Goal: Task Accomplishment & Management: Complete application form

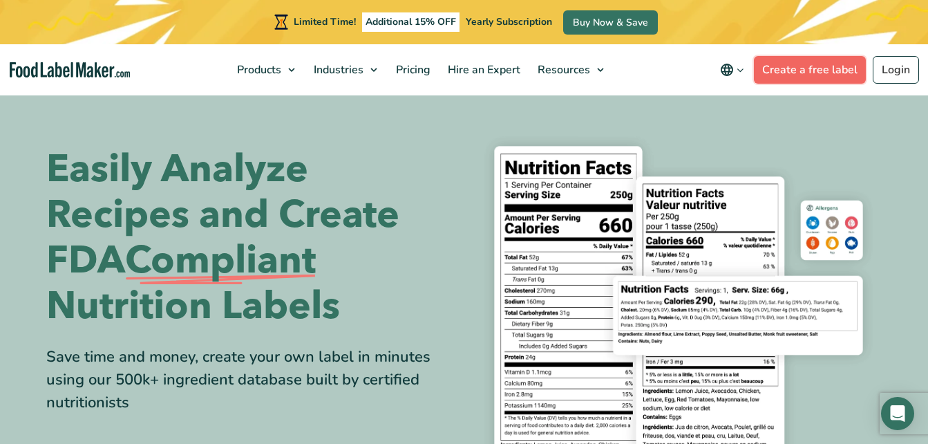
click at [831, 66] on link "Create a free label" at bounding box center [810, 70] width 112 height 28
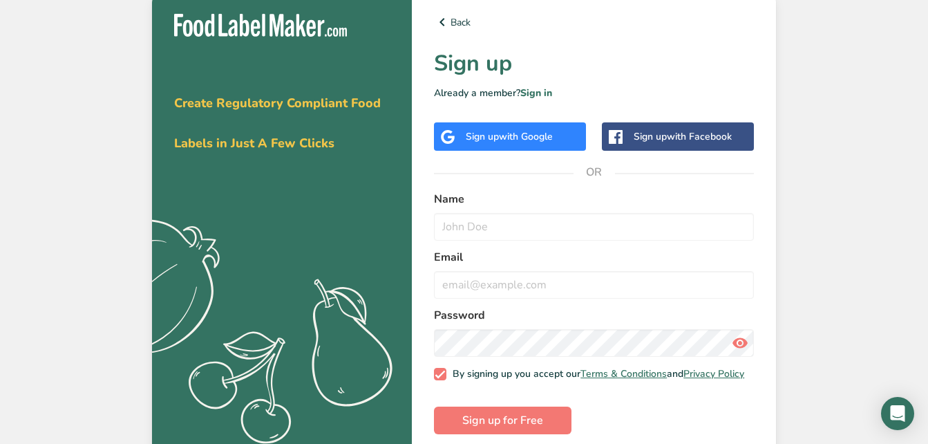
click at [545, 135] on span "with Google" at bounding box center [526, 136] width 54 height 13
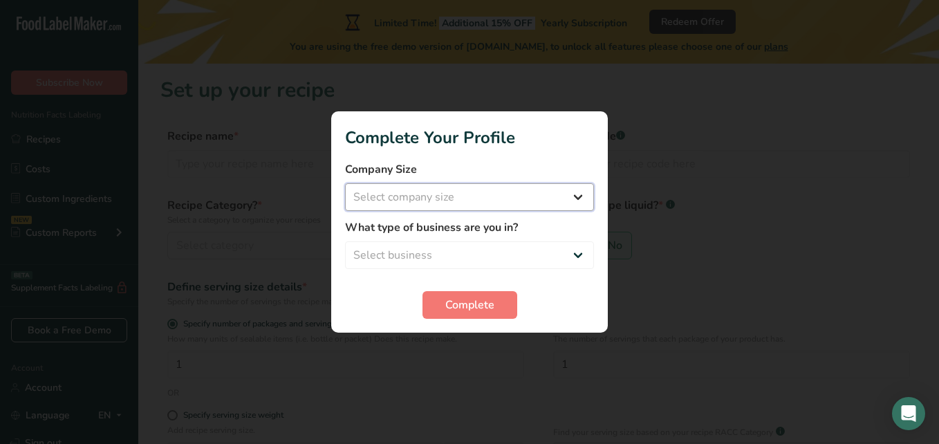
click at [496, 194] on select "Select company size Fewer than 10 Employees 10 to 50 Employees 51 to 500 Employ…" at bounding box center [469, 197] width 249 height 28
select select "1"
click at [345, 183] on select "Select company size Fewer than 10 Employees 10 to 50 Employees 51 to 500 Employ…" at bounding box center [469, 197] width 249 height 28
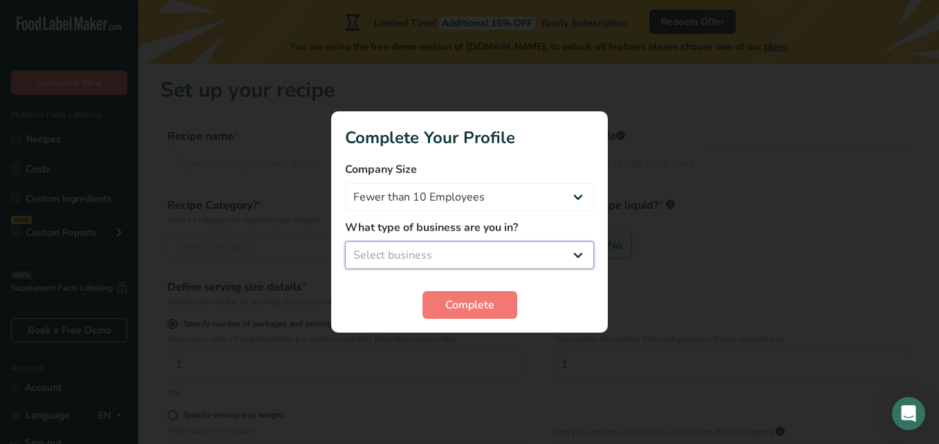
click at [538, 252] on select "Select business Packaged Food Manufacturer Restaurant & Cafe Bakery Meal Plans …" at bounding box center [469, 255] width 249 height 28
select select "3"
click at [345, 241] on select "Select business Packaged Food Manufacturer Restaurant & Cafe Bakery Meal Plans …" at bounding box center [469, 255] width 249 height 28
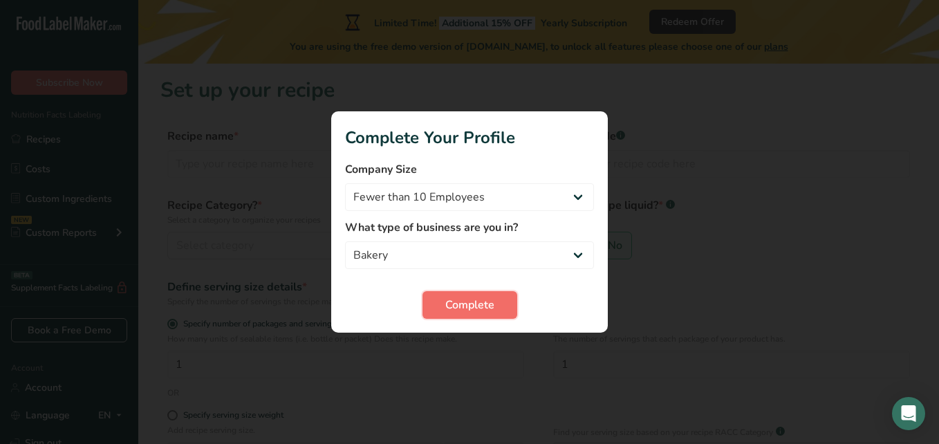
click at [455, 304] on span "Complete" at bounding box center [469, 304] width 49 height 17
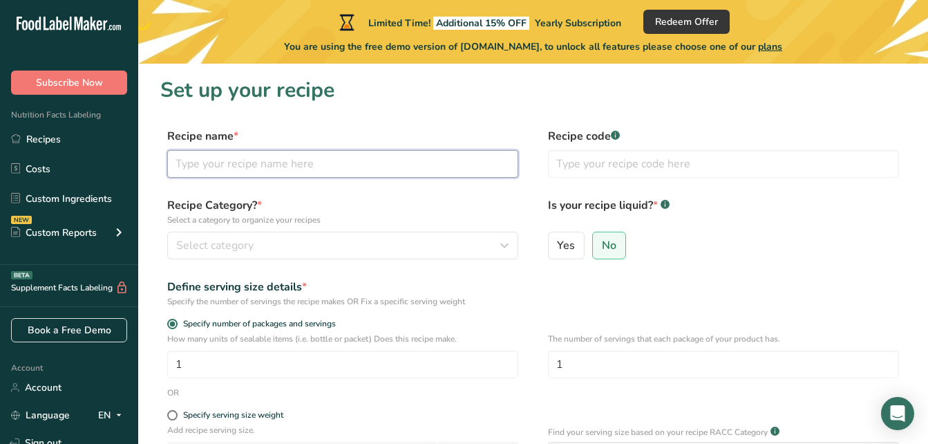
click at [394, 162] on input "text" at bounding box center [342, 164] width 351 height 28
type input "pan [PERSON_NAME]"
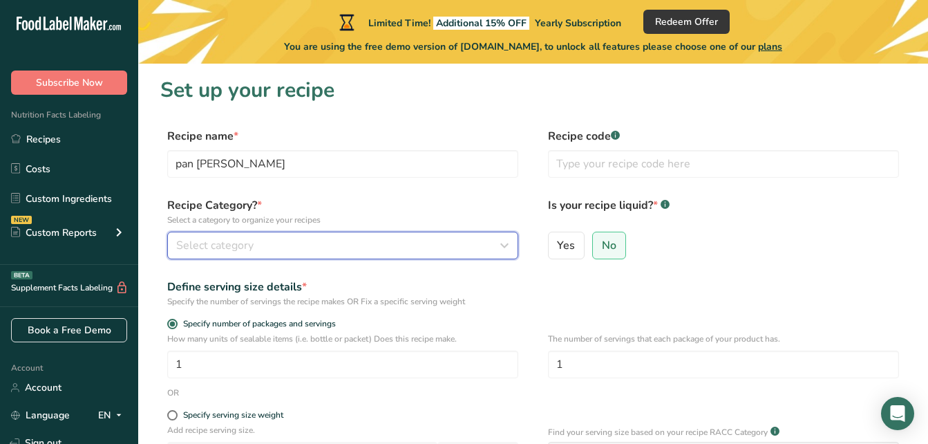
click at [319, 241] on div "Select category" at bounding box center [338, 245] width 325 height 17
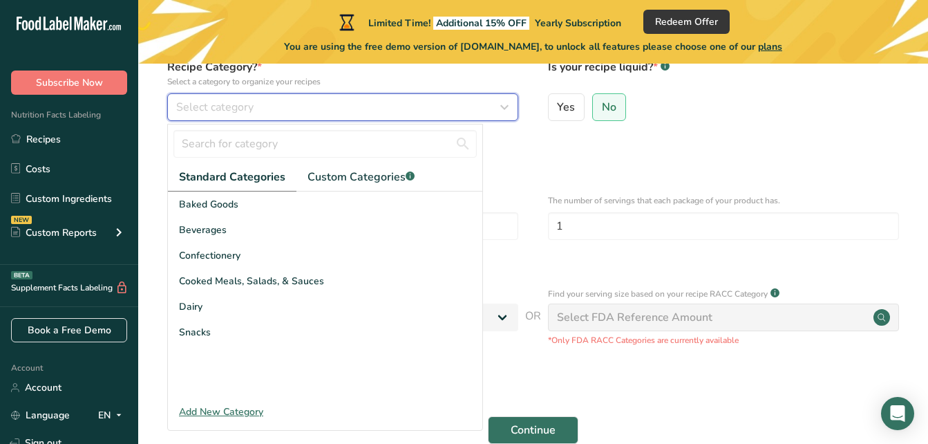
scroll to position [111, 0]
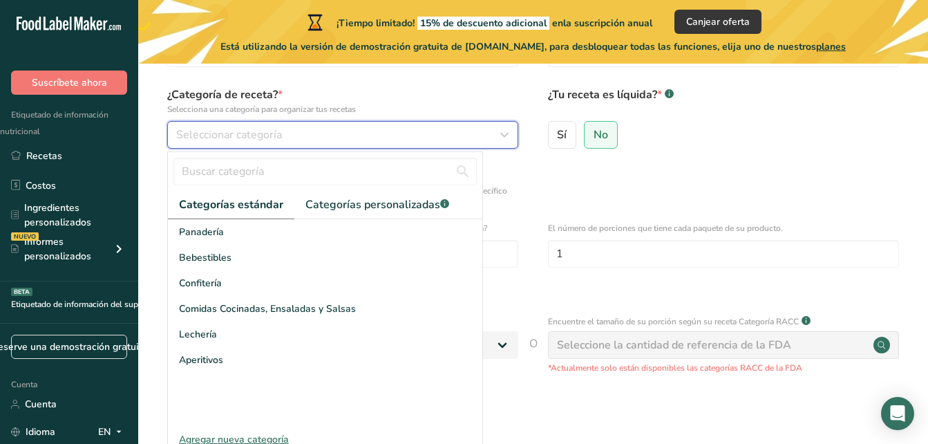
click at [281, 127] on span "Seleccionar categoría" at bounding box center [229, 134] width 106 height 17
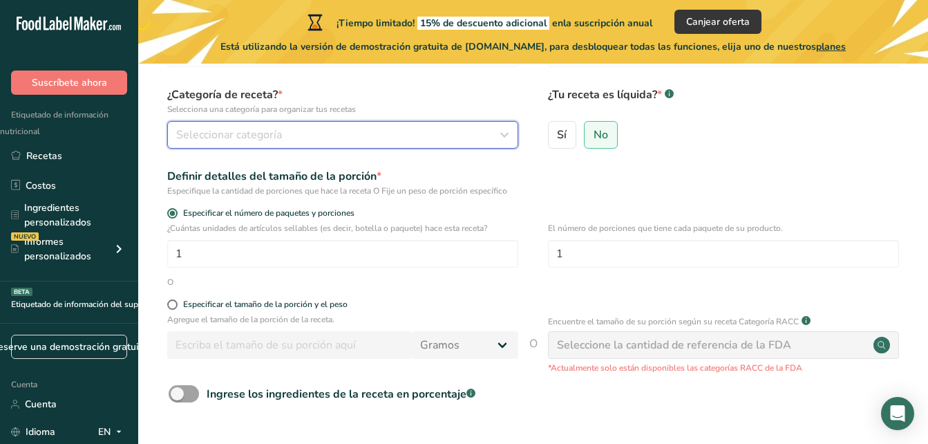
click at [281, 127] on span "Seleccionar categoría" at bounding box center [229, 134] width 106 height 17
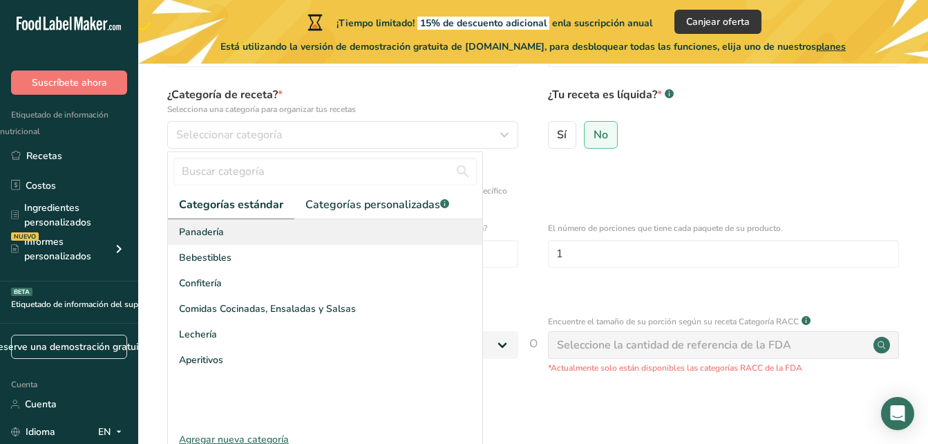
click at [216, 230] on span "Panadería" at bounding box center [201, 232] width 45 height 15
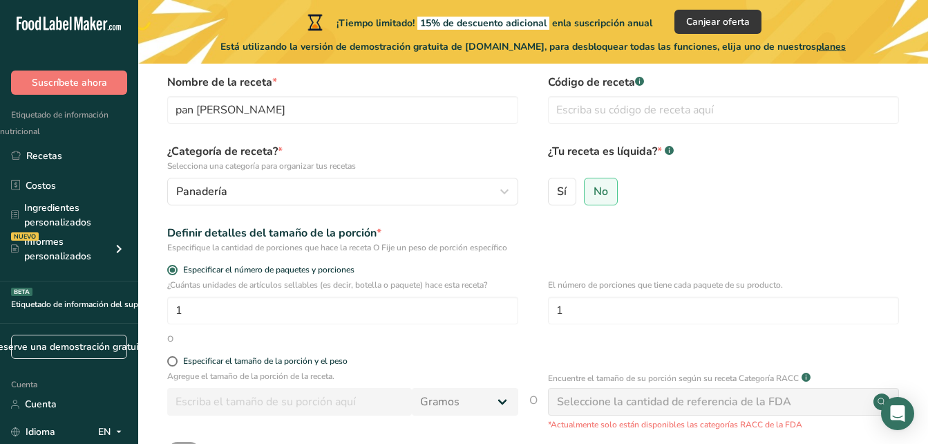
scroll to position [55, 0]
click at [589, 194] on input "No" at bounding box center [589, 189] width 9 height 9
click at [300, 308] on input "1" at bounding box center [342, 309] width 351 height 28
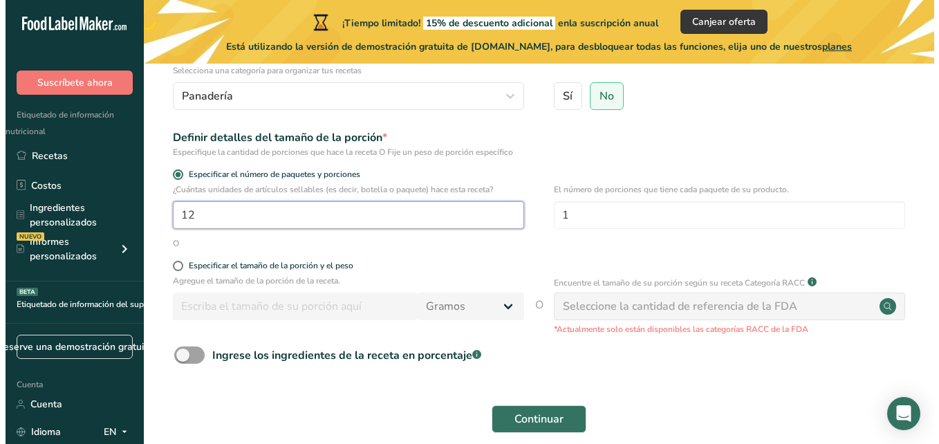
scroll to position [155, 0]
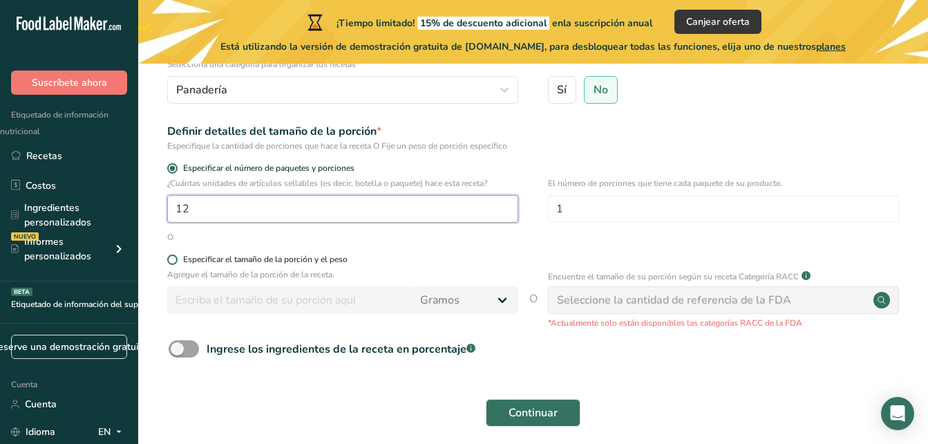
type input "12"
click at [171, 261] on span at bounding box center [172, 259] width 10 height 10
click at [171, 261] on input "Especificar el tamaño de la porción y el peso" at bounding box center [171, 259] width 9 height 9
radio input "true"
radio input "false"
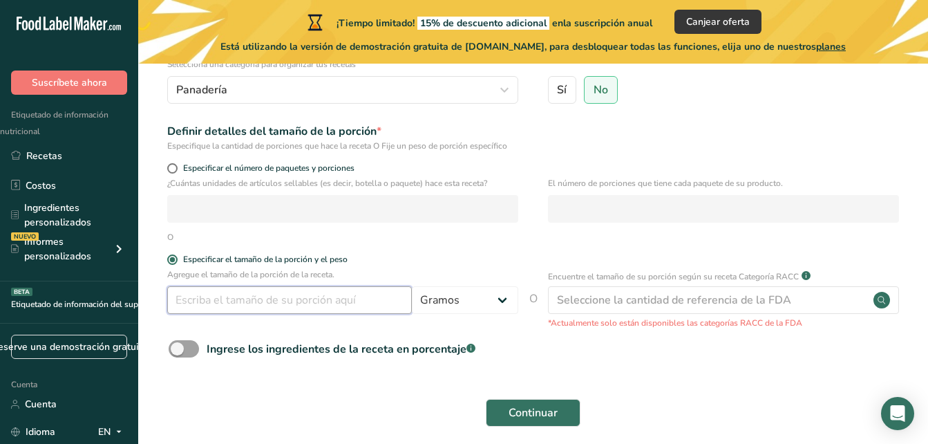
click at [319, 303] on input "number" at bounding box center [289, 300] width 245 height 28
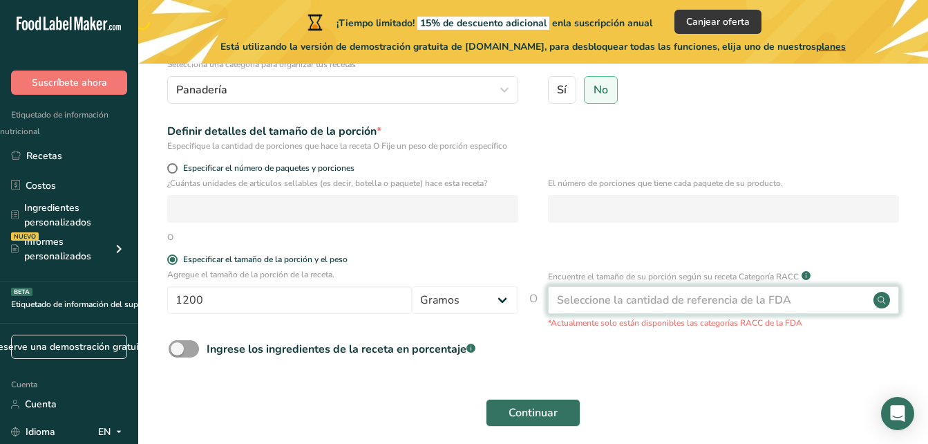
click at [679, 301] on div "Seleccione la cantidad de referencia de la FDA" at bounding box center [674, 300] width 234 height 17
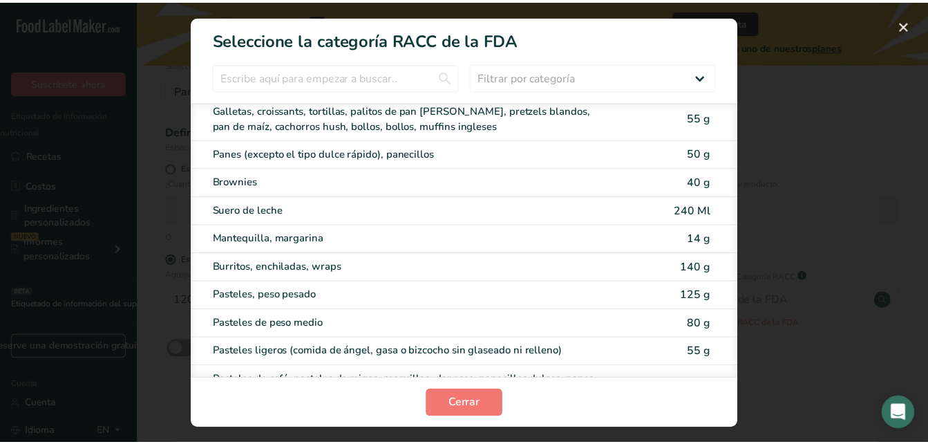
scroll to position [0, 0]
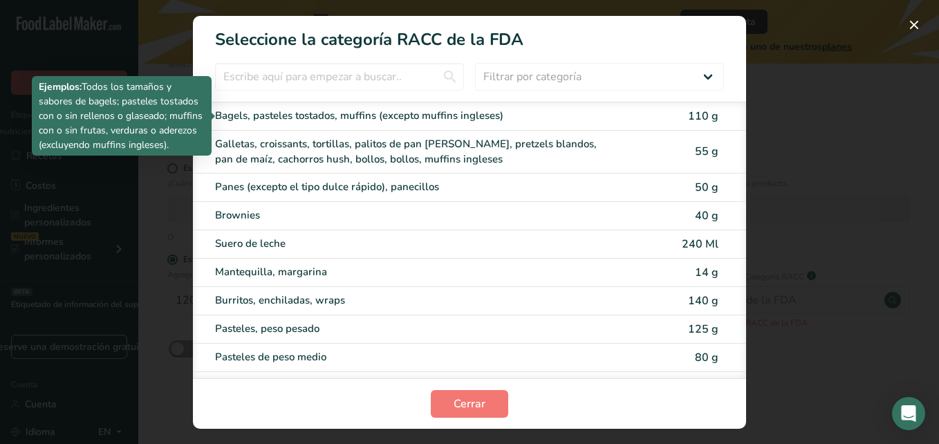
click at [501, 117] on div "Bagels, pasteles tostados, muffins (excepto muffins ingleses)" at bounding box center [411, 116] width 393 height 16
type input "110"
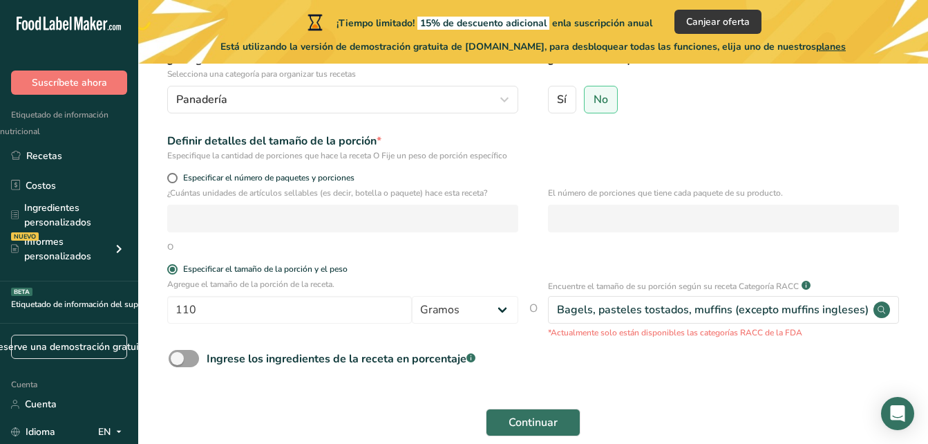
scroll to position [201, 0]
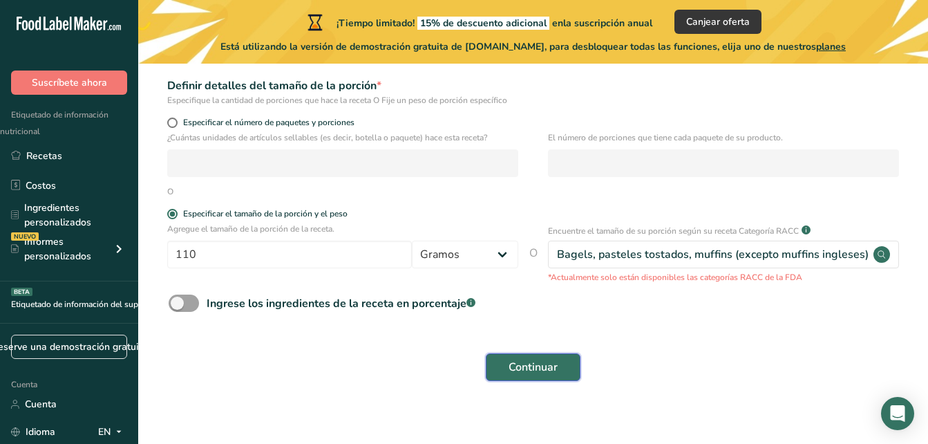
click at [528, 359] on span "Continuar" at bounding box center [533, 367] width 49 height 17
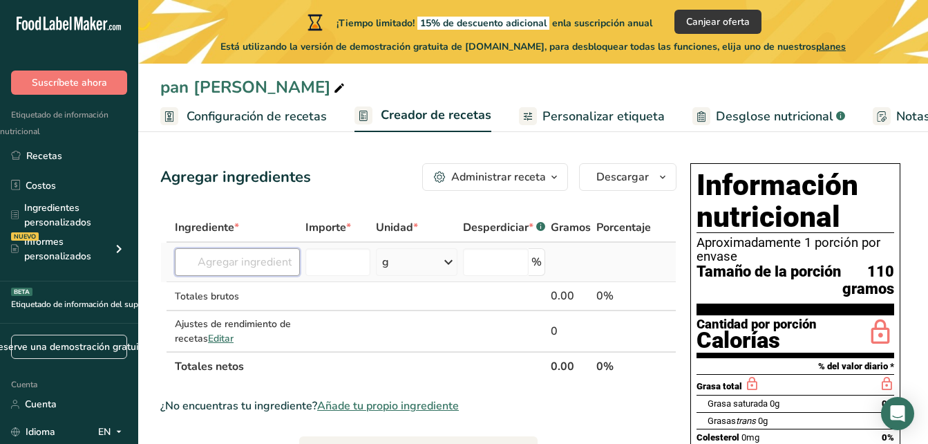
click at [247, 265] on input "text" at bounding box center [237, 262] width 125 height 28
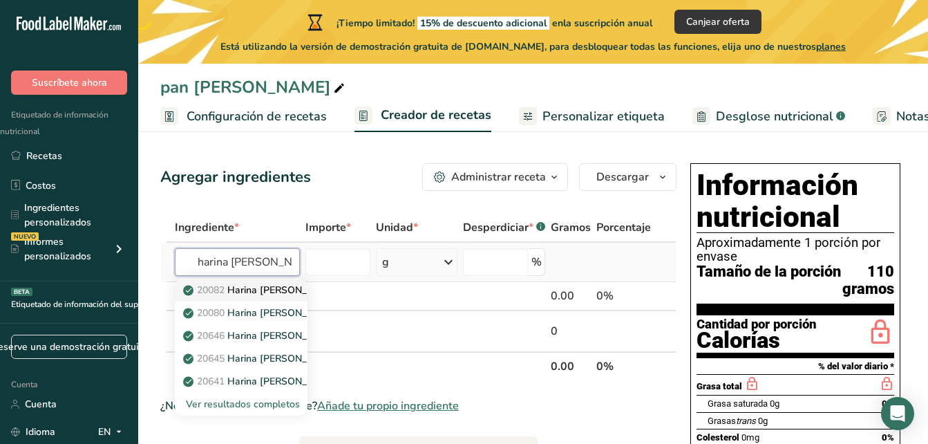
type input "harina [PERSON_NAME]"
click at [284, 288] on font "Harina [PERSON_NAME], para todo uso, leudante, enriquecida" at bounding box center [365, 289] width 277 height 13
type input "Wheat flour, white, all-purpose, self-rising, enriched"
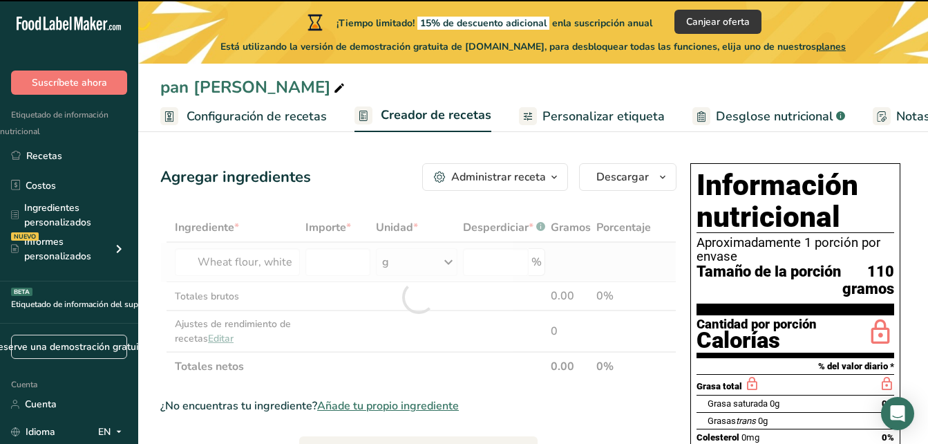
type input "0"
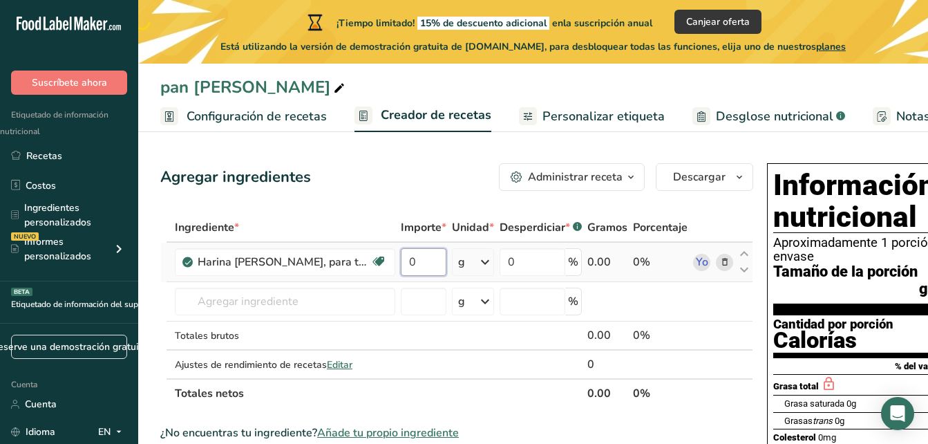
click at [433, 263] on input "0" at bounding box center [424, 262] width 46 height 28
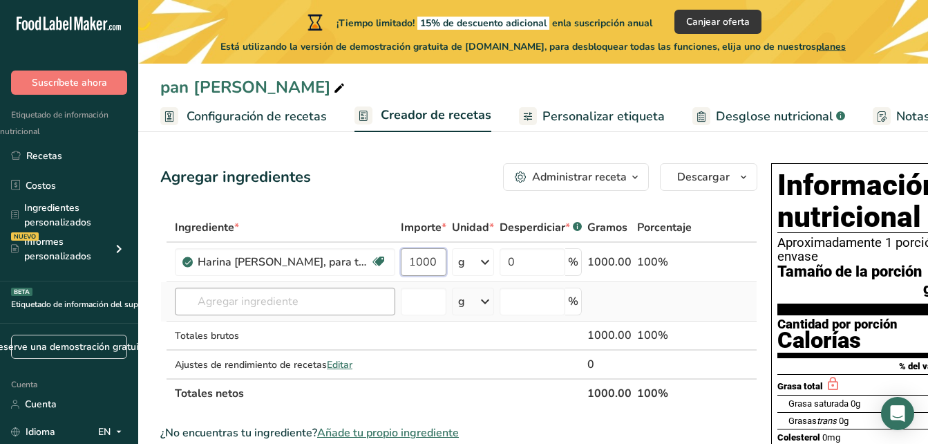
type input "1000"
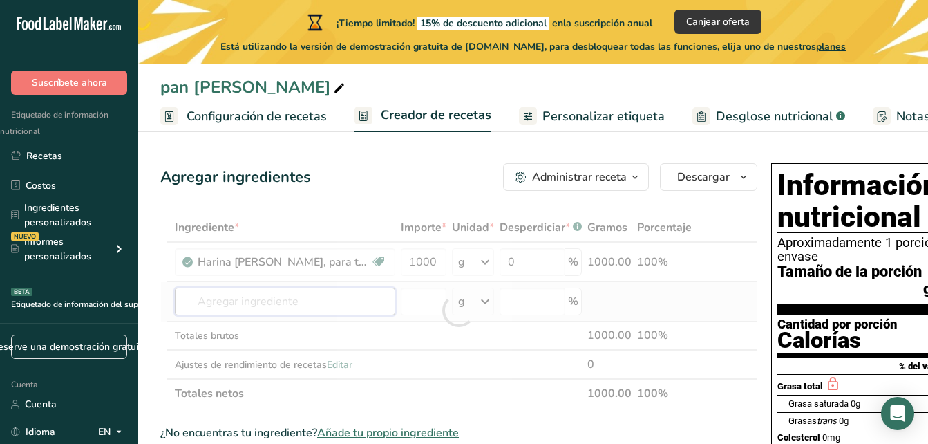
click at [320, 305] on div "Ingrediente * Importe * Unidad * Desperdiciar * .a-a{fill:#347362;}.b-a{fill:#f…" at bounding box center [458, 310] width 597 height 195
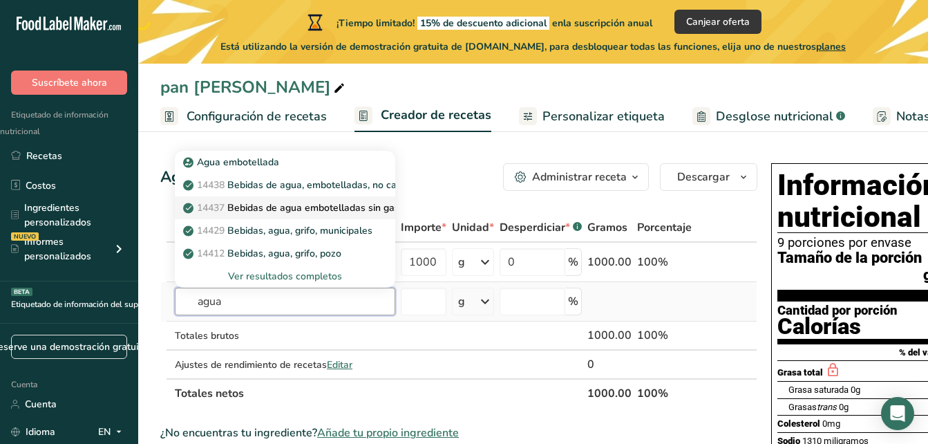
type input "agua"
click at [364, 205] on font "Bebidas de agua embotelladas sin gas CALISTOGA" at bounding box center [341, 207] width 229 height 13
type input "Beverages, water, bottled, non-carbonated, CALISTOGA"
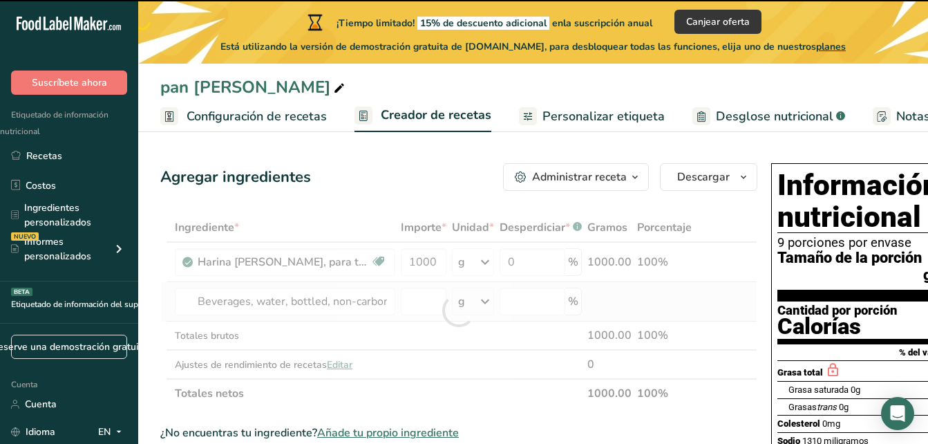
type input "0"
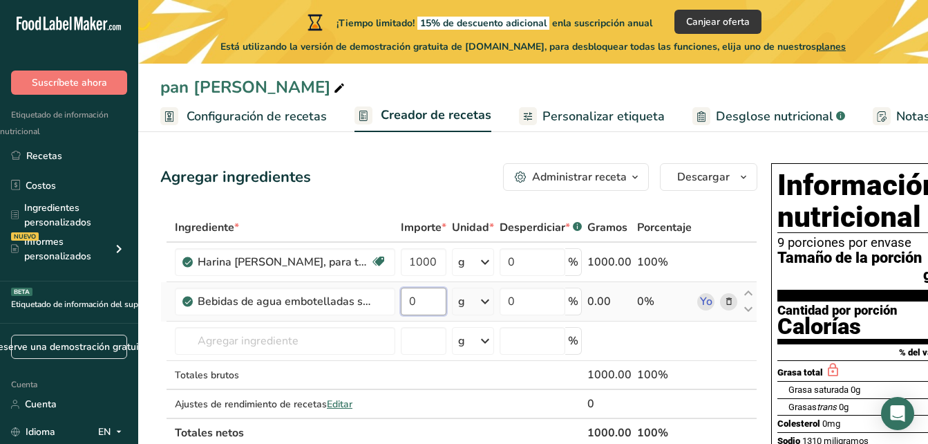
click at [437, 301] on input "0" at bounding box center [424, 301] width 46 height 28
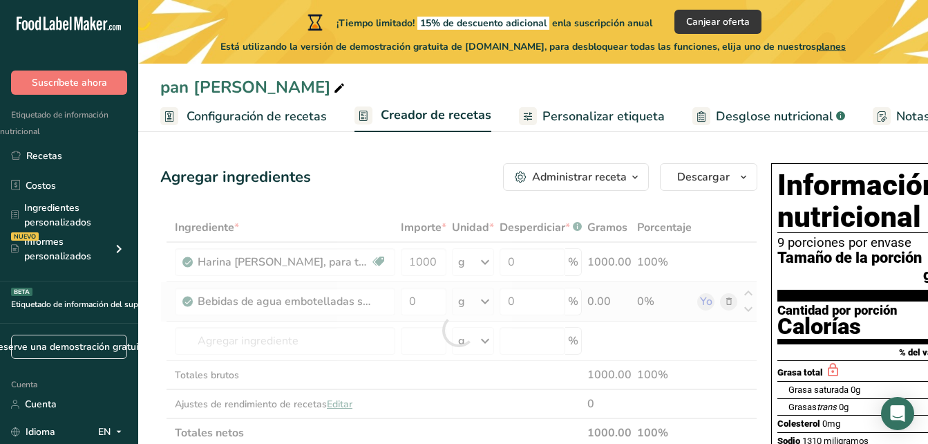
click at [481, 301] on div "Ingrediente * Importe * Unidad * Desperdiciar * .a-a{fill:#347362;}.b-a{fill:#f…" at bounding box center [458, 330] width 597 height 234
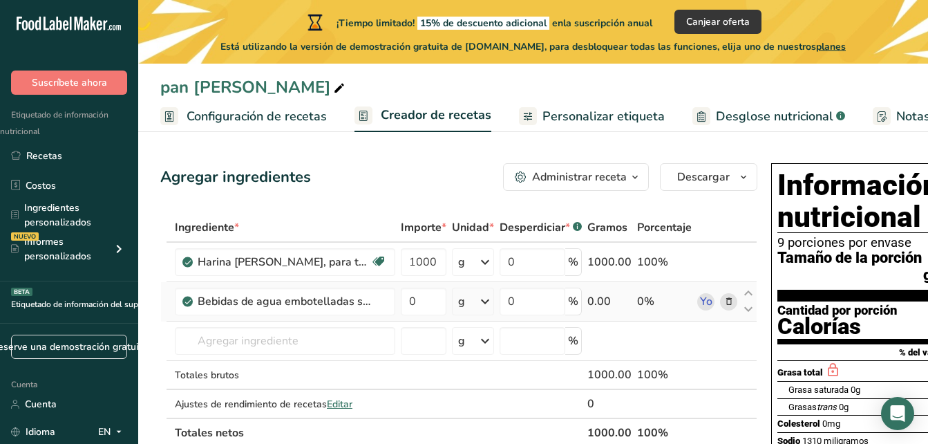
click at [464, 301] on div "g" at bounding box center [461, 301] width 7 height 17
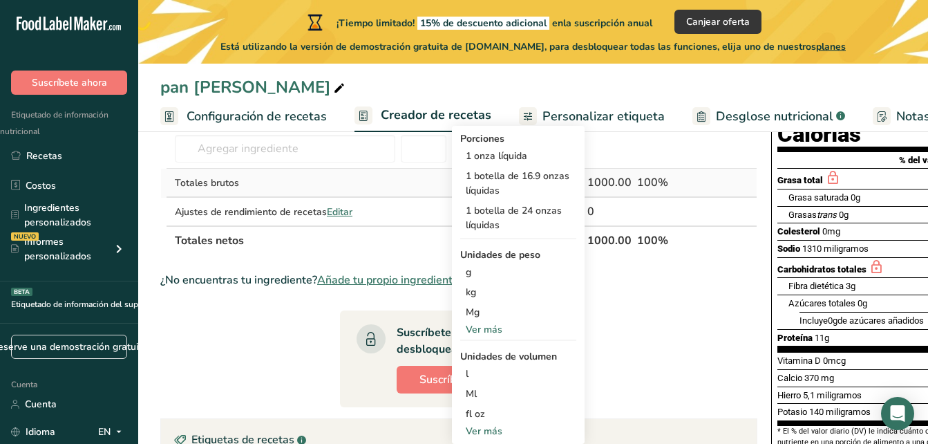
scroll to position [194, 0]
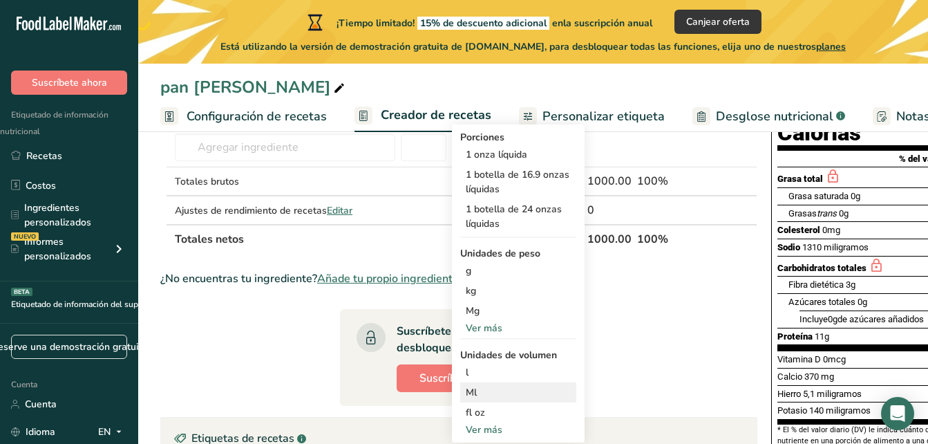
click at [480, 388] on div "Ml" at bounding box center [518, 392] width 105 height 15
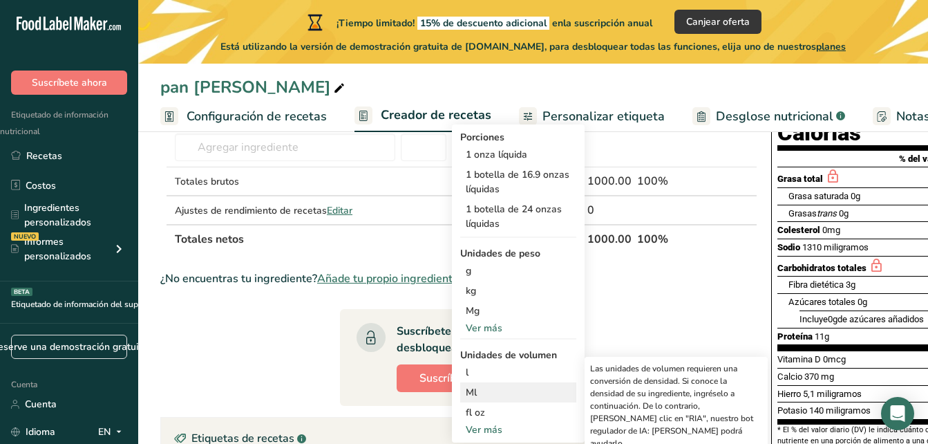
click at [475, 393] on div "Ml" at bounding box center [518, 392] width 105 height 15
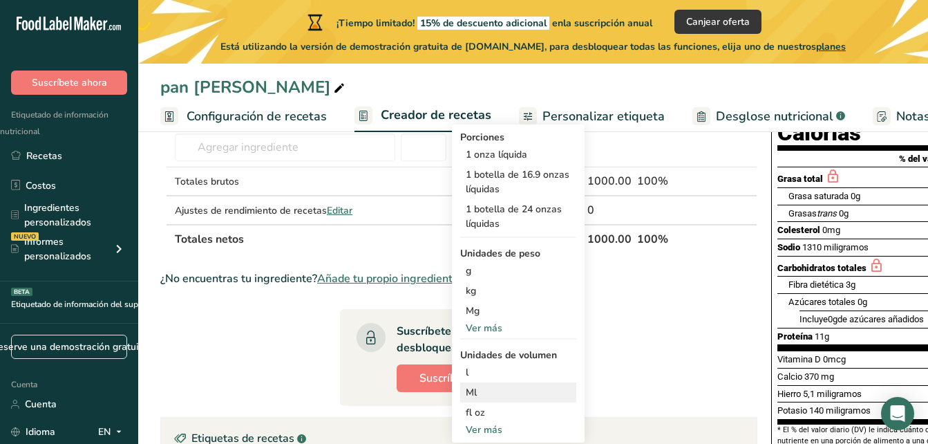
click at [475, 393] on div "Ml" at bounding box center [518, 392] width 105 height 15
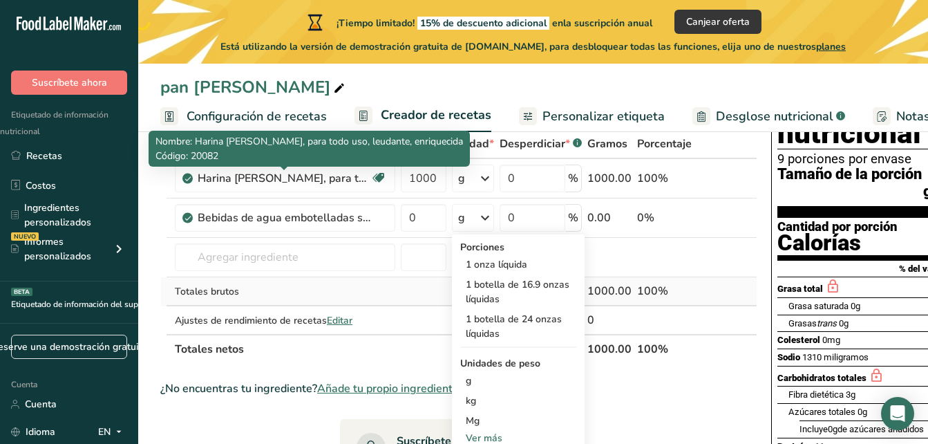
scroll to position [55, 0]
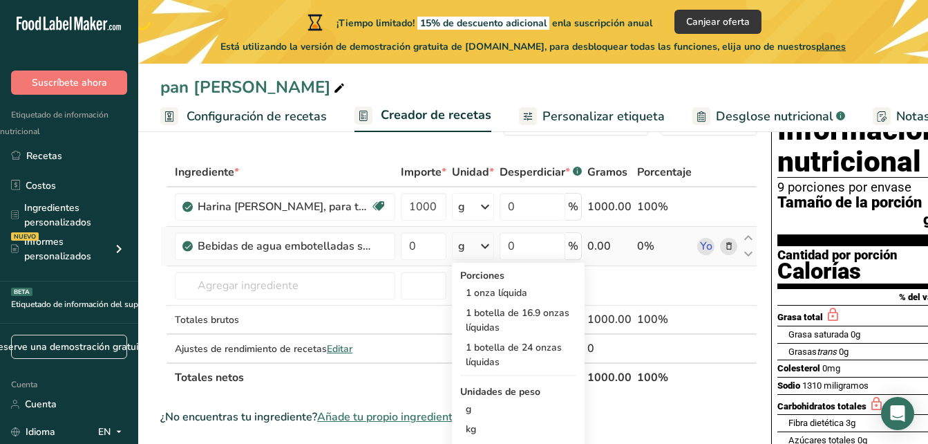
click at [478, 246] on icon at bounding box center [485, 246] width 17 height 25
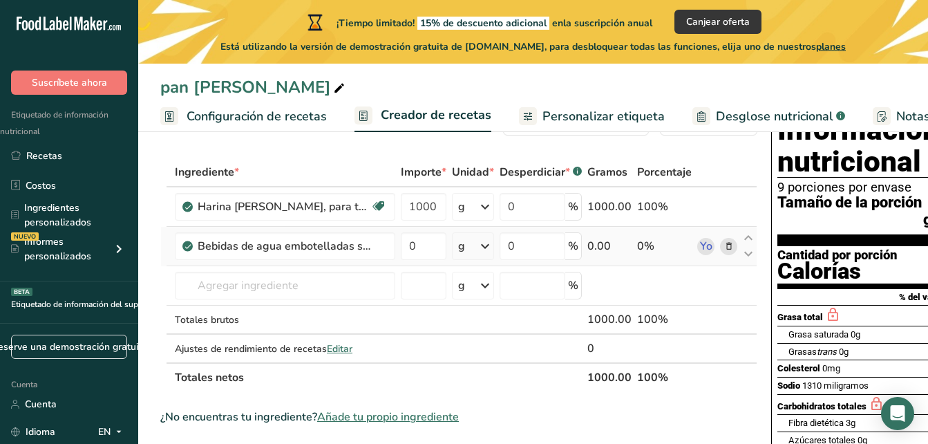
click at [478, 246] on icon at bounding box center [485, 246] width 17 height 25
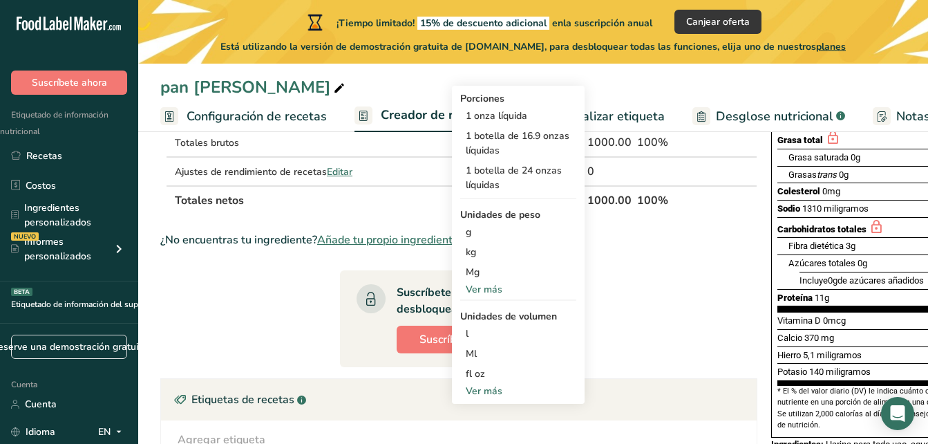
scroll to position [332, 0]
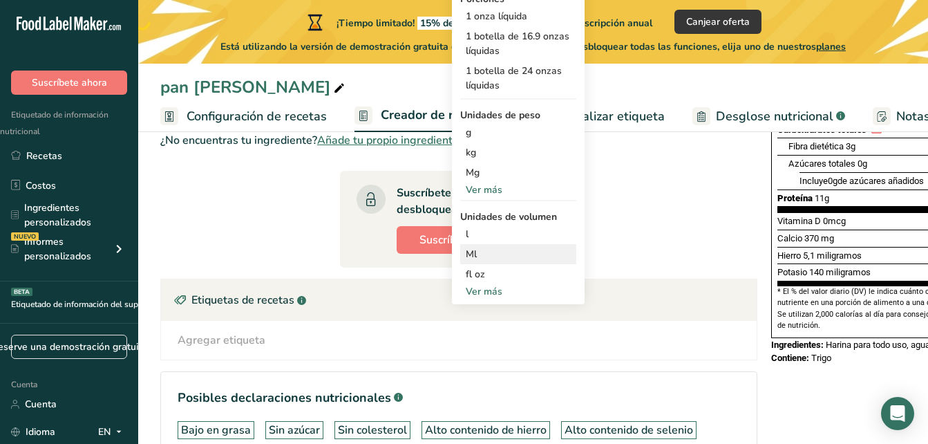
click at [480, 257] on div "Ml" at bounding box center [518, 254] width 105 height 15
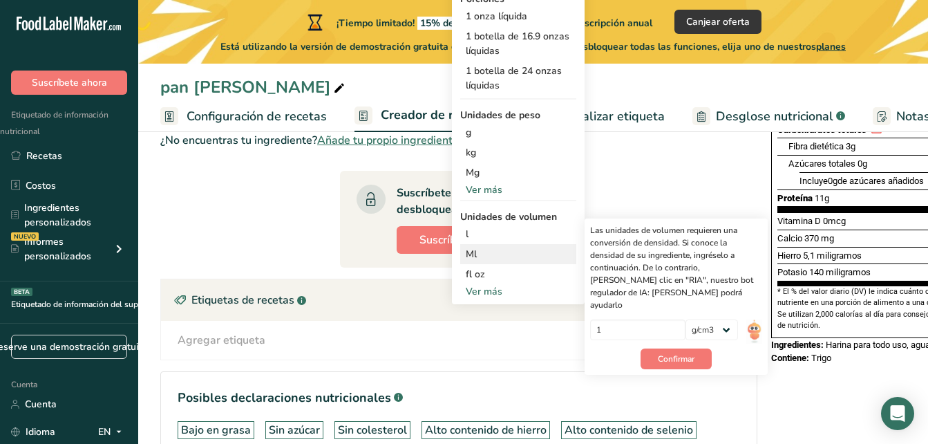
click at [480, 257] on div "Ml" at bounding box center [518, 254] width 105 height 15
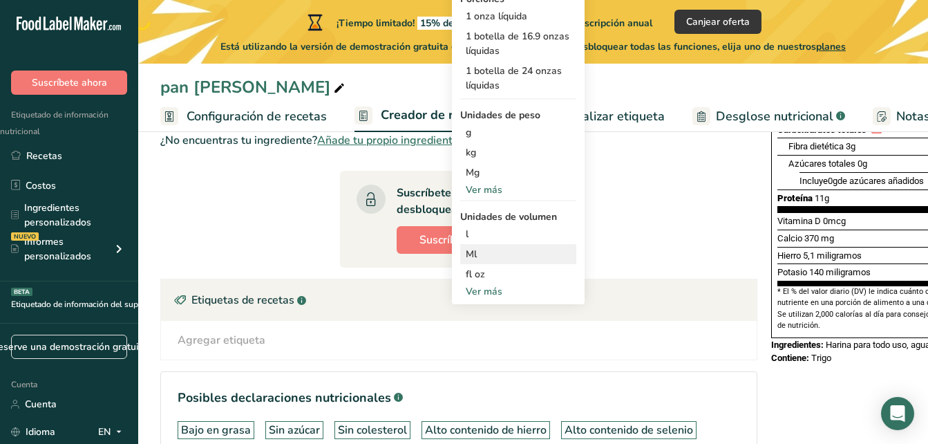
click at [480, 257] on div "Ml" at bounding box center [518, 254] width 105 height 15
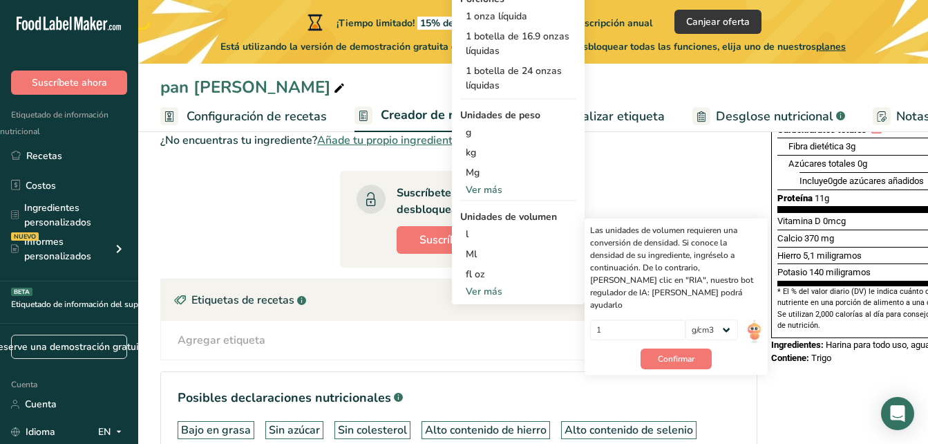
click at [277, 205] on section "Ingrediente * Importe * Unidad * Desperdiciar * .a-a{fill:#347362;}.b-a{fill:#f…" at bounding box center [458, 197] width 597 height 632
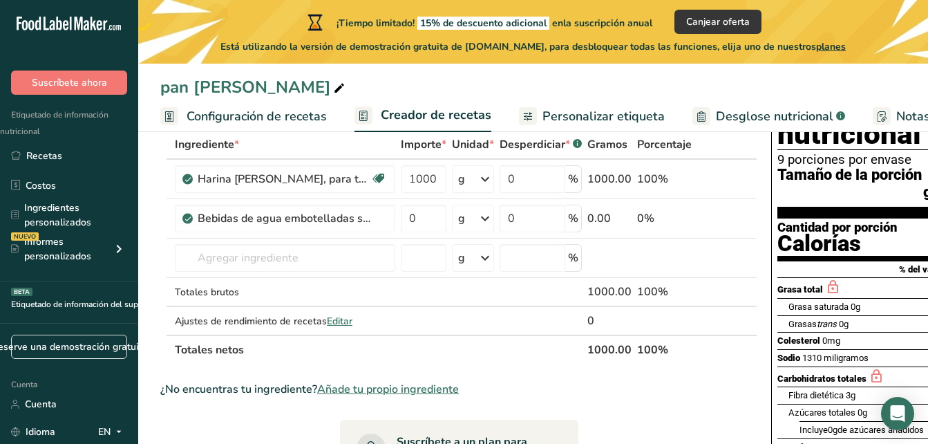
scroll to position [55, 0]
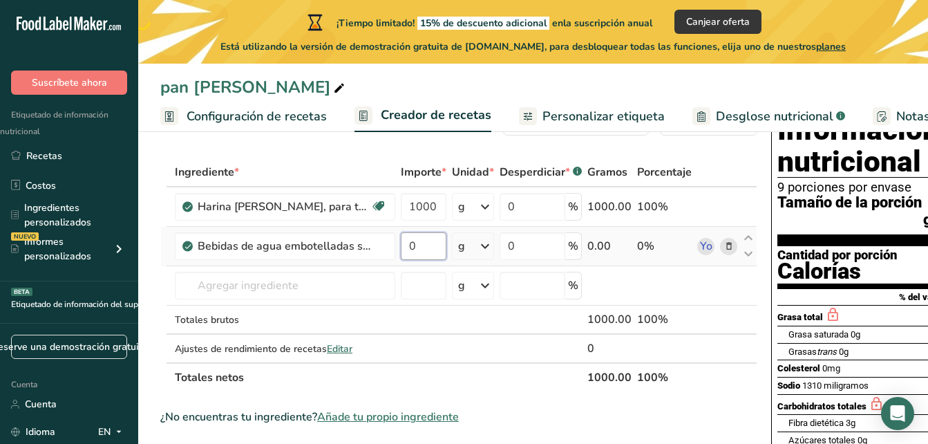
click at [420, 244] on input "0" at bounding box center [424, 246] width 46 height 28
type input "600"
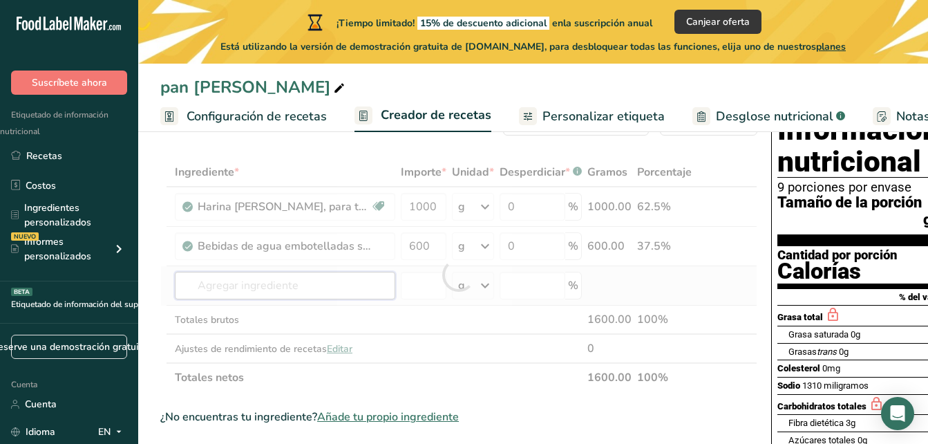
click at [346, 283] on div "Ingrediente * Importe * Unidad * Desperdiciar * .a-a{fill:#347362;}.b-a{fill:#f…" at bounding box center [458, 275] width 597 height 234
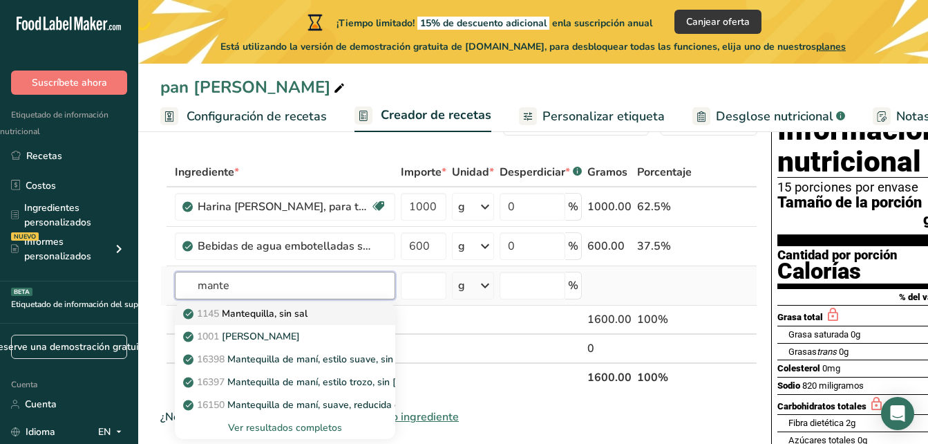
type input "mante"
click at [296, 309] on font "Mantequilla, sin sal" at bounding box center [265, 313] width 86 height 13
type input "Butter, without salt"
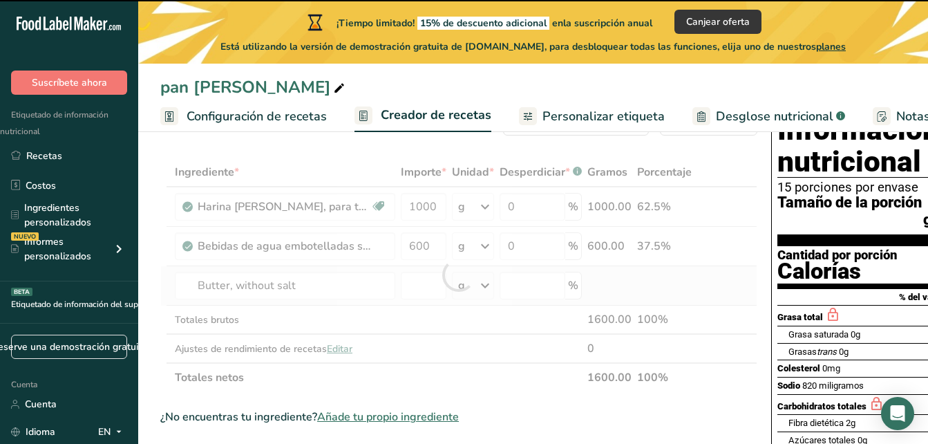
type input "0"
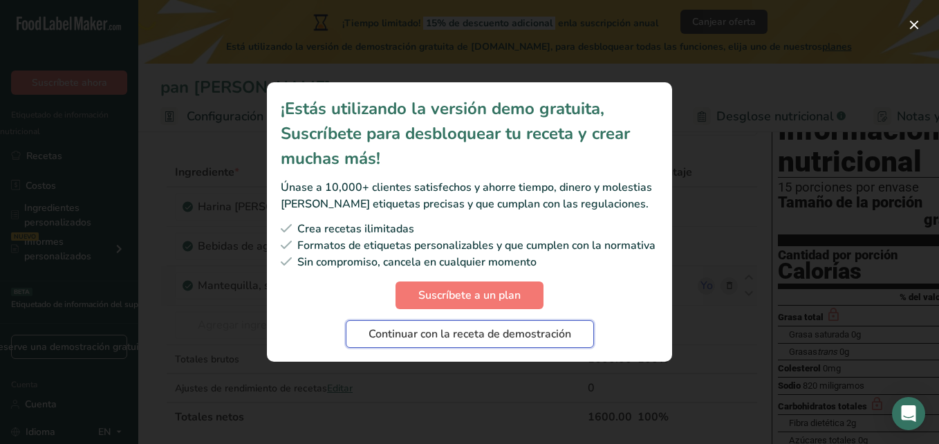
click at [510, 330] on span "Continuar con la receta de demostración" at bounding box center [469, 334] width 202 height 17
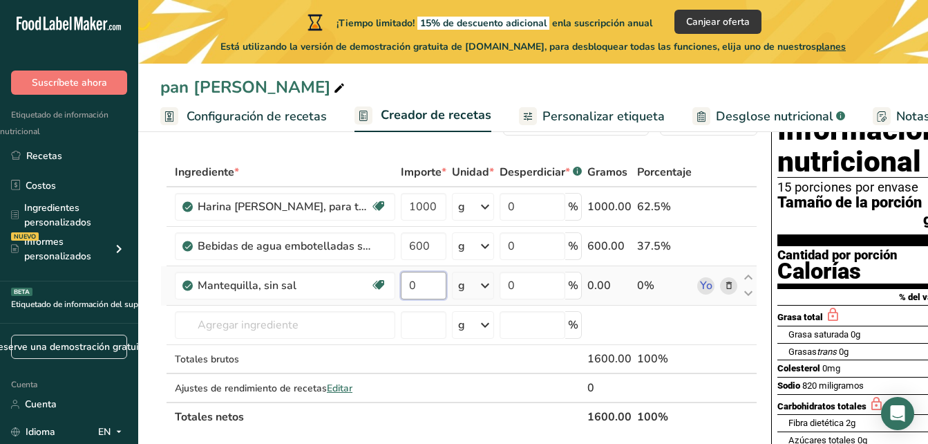
click at [421, 285] on input "0" at bounding box center [424, 286] width 46 height 28
type input "50"
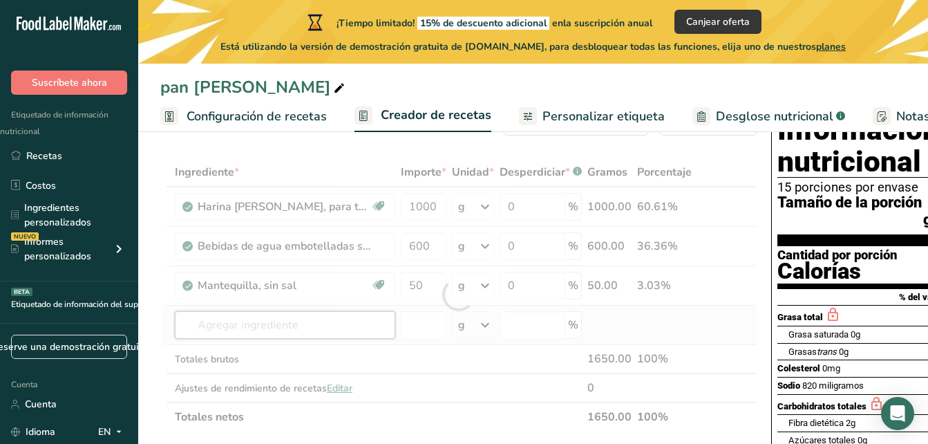
click at [296, 320] on div "Ingrediente * Importe * Unidad * Desperdiciar * .a-a{fill:#347362;}.b-a{fill:#f…" at bounding box center [458, 295] width 597 height 274
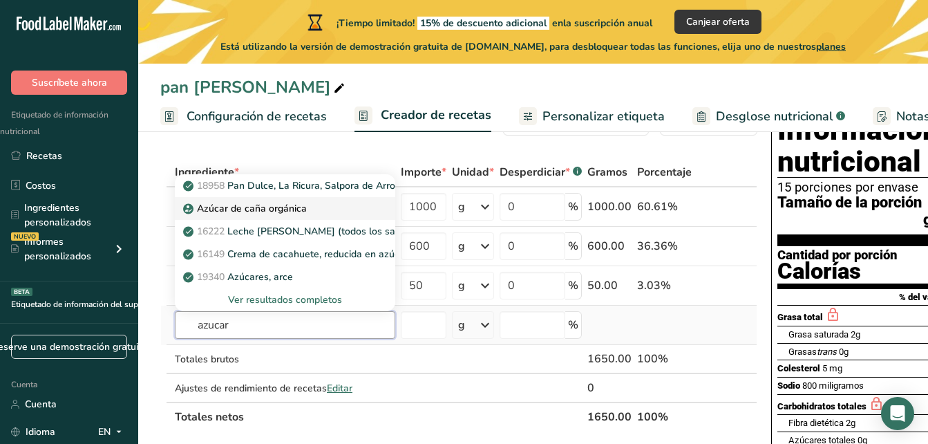
type input "azucar"
click at [289, 205] on font "Azúcar de caña orgánica" at bounding box center [252, 208] width 110 height 13
type input "Organic Cane Sugar"
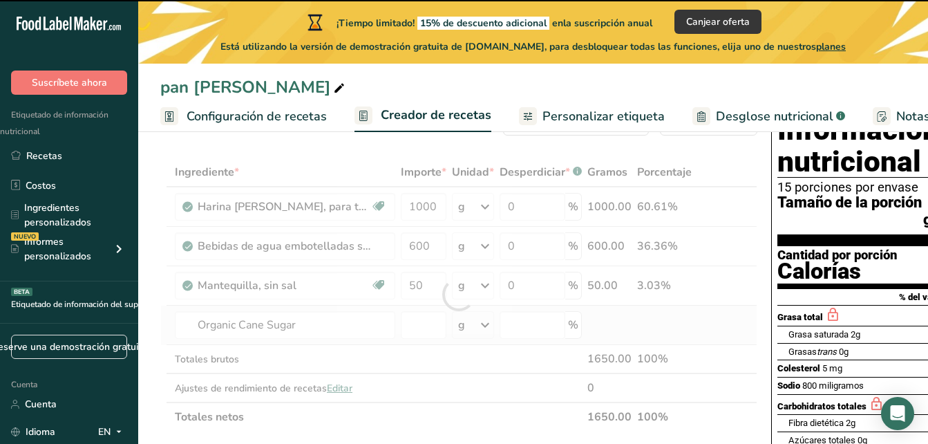
type input "0"
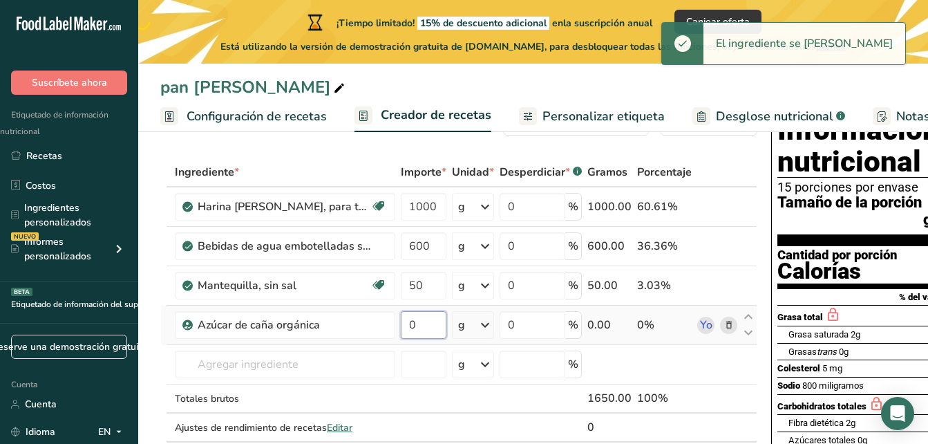
click at [424, 319] on input "0" at bounding box center [424, 325] width 46 height 28
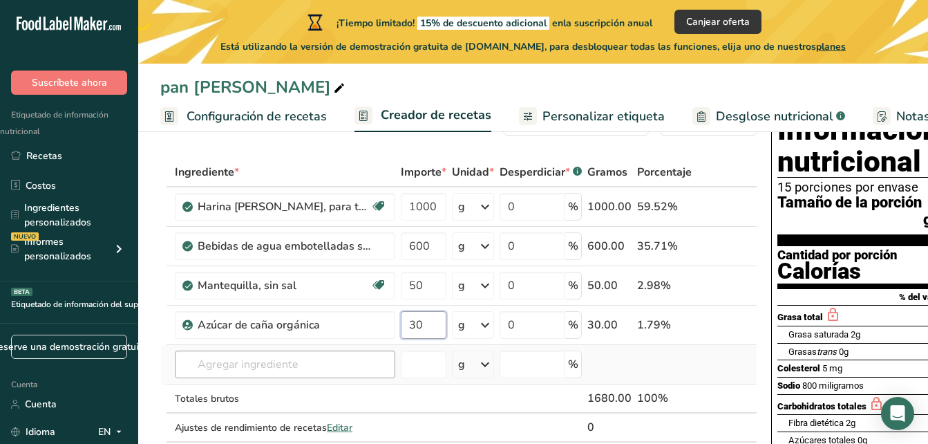
type input "30"
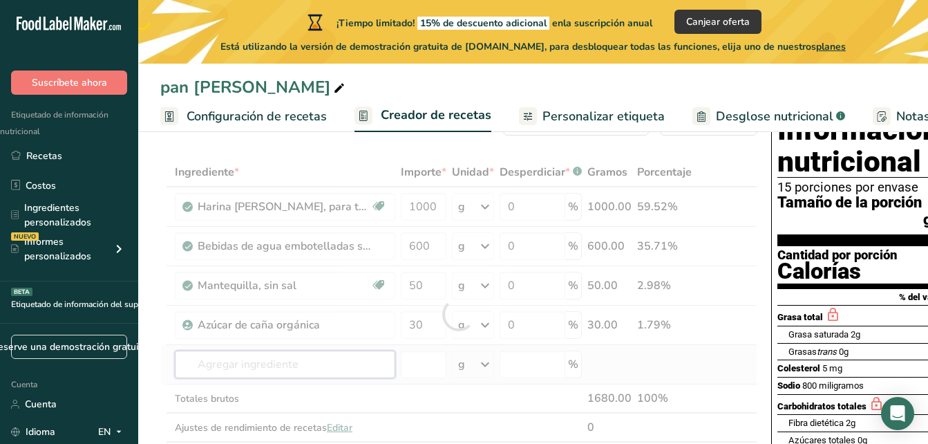
click at [346, 365] on div "Ingrediente * Importe * Unidad * Desperdiciar * .a-a{fill:#347362;}.b-a{fill:#f…" at bounding box center [458, 314] width 597 height 313
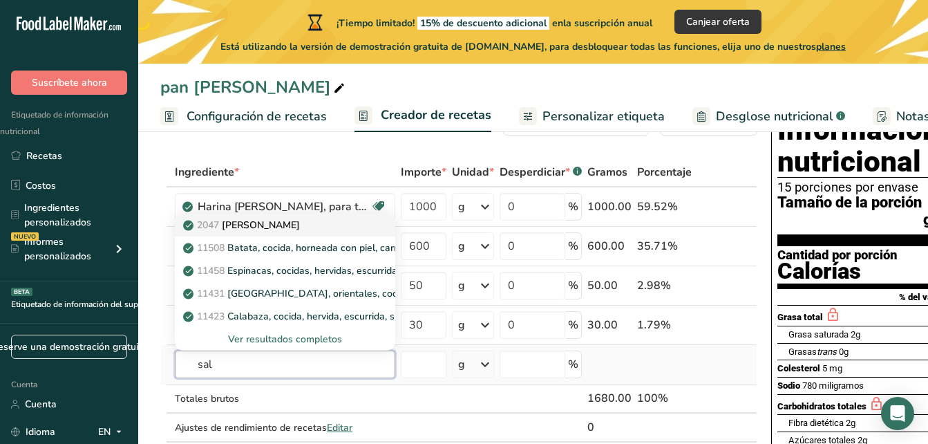
type input "sal"
click at [296, 232] on link "2047 [PERSON_NAME]" at bounding box center [285, 225] width 220 height 23
type input "Salt, table"
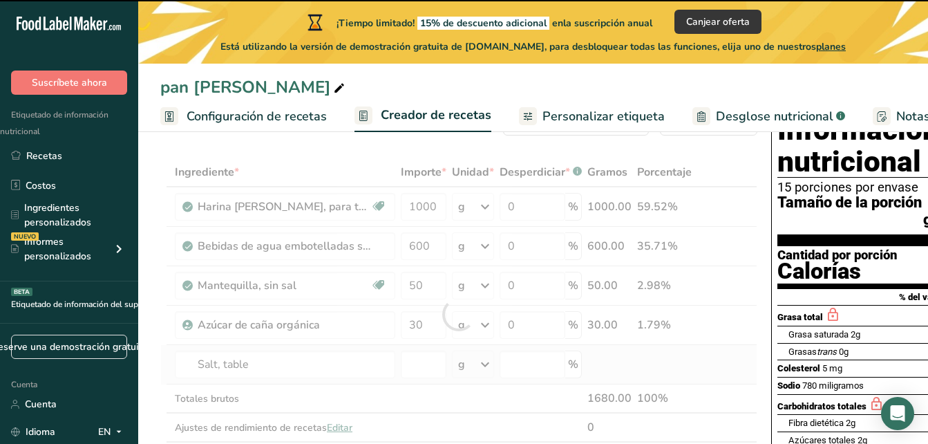
type input "0"
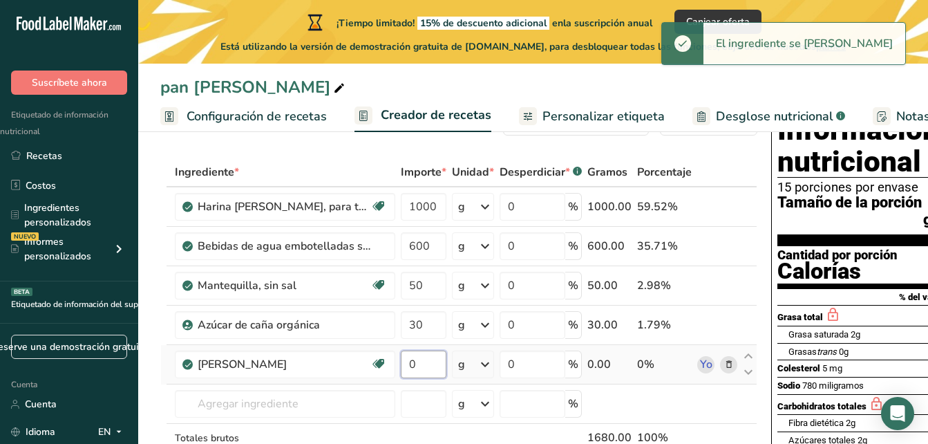
click at [428, 359] on input "0" at bounding box center [424, 364] width 46 height 28
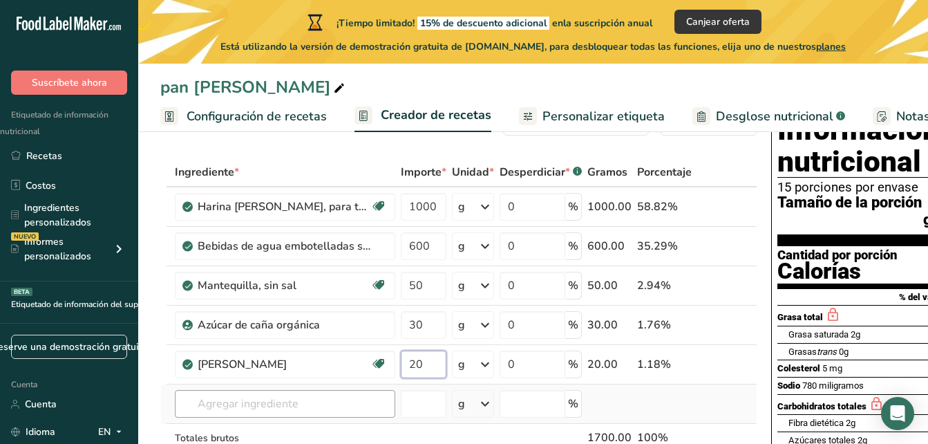
type input "20"
click at [312, 411] on div "Ingrediente * Importe * Unidad * Desperdiciar * .a-a{fill:#347362;}.b-a{fill:#f…" at bounding box center [458, 334] width 597 height 352
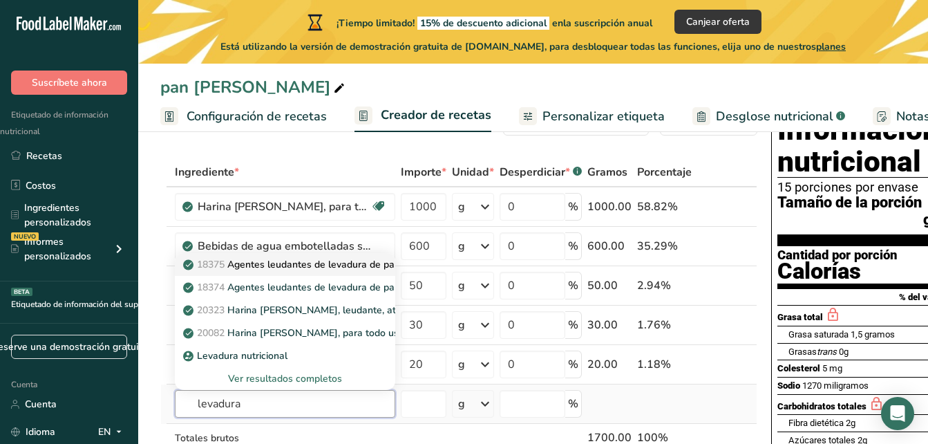
type input "levadura"
click at [335, 267] on font "Agentes leudantes de levadura de panadería seca activa" at bounding box center [353, 264] width 253 height 13
type input "Leavening agents, yeast, baker's, active dry"
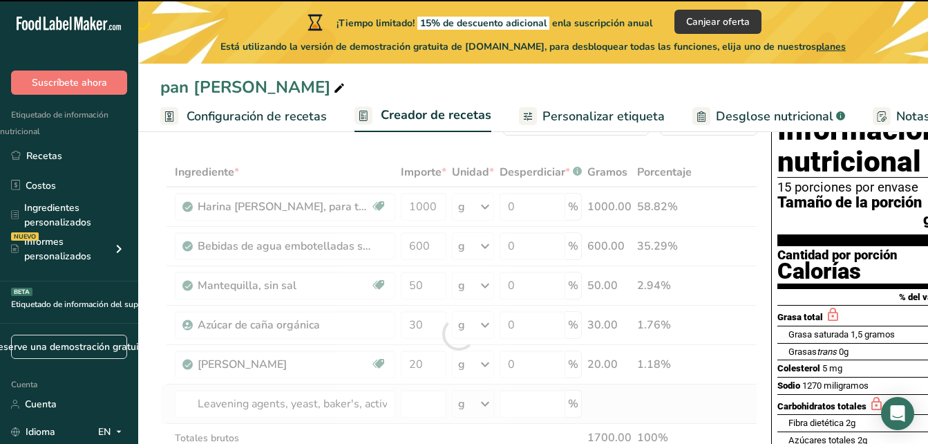
type input "0"
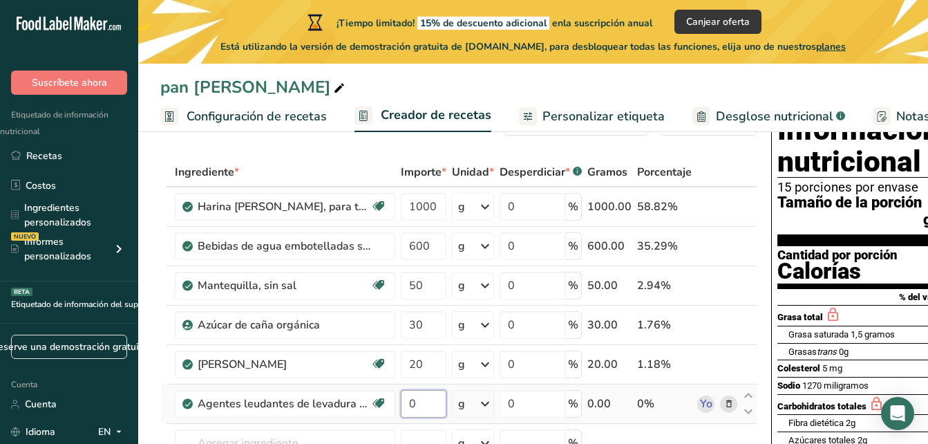
click at [432, 407] on input "0" at bounding box center [424, 404] width 46 height 28
type input "20"
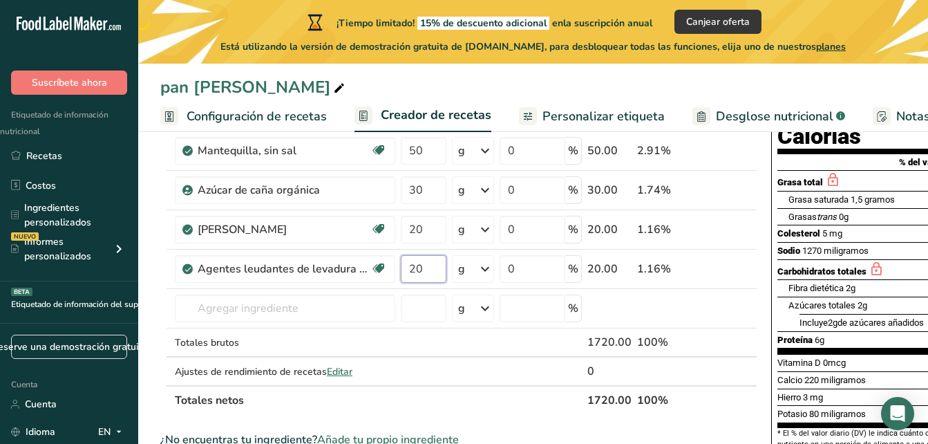
scroll to position [197, 0]
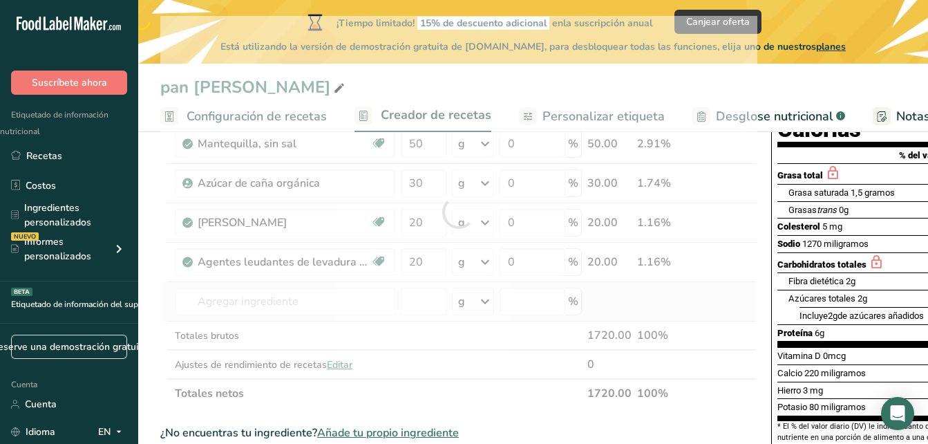
click at [609, 303] on div "Ingrediente * Importe * Unidad * Desperdiciar * .a-a{fill:#347362;}.b-a{fill:#f…" at bounding box center [458, 212] width 597 height 392
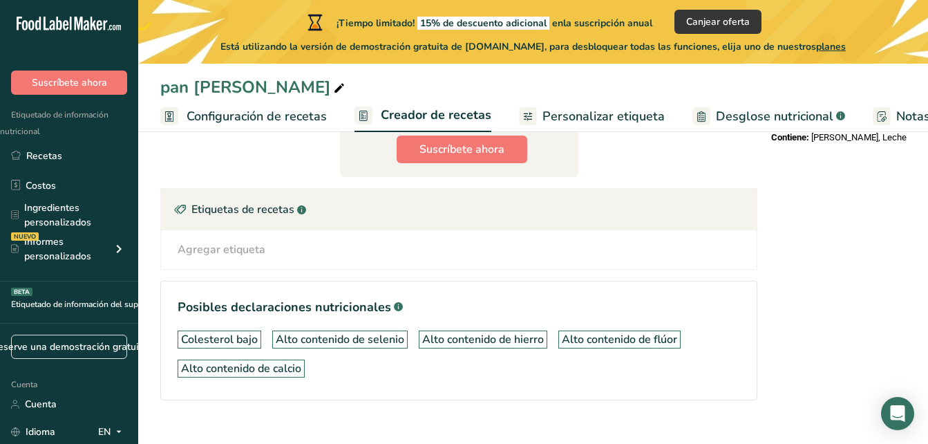
scroll to position [581, 0]
click at [223, 249] on div "Agregar etiqueta" at bounding box center [222, 248] width 88 height 17
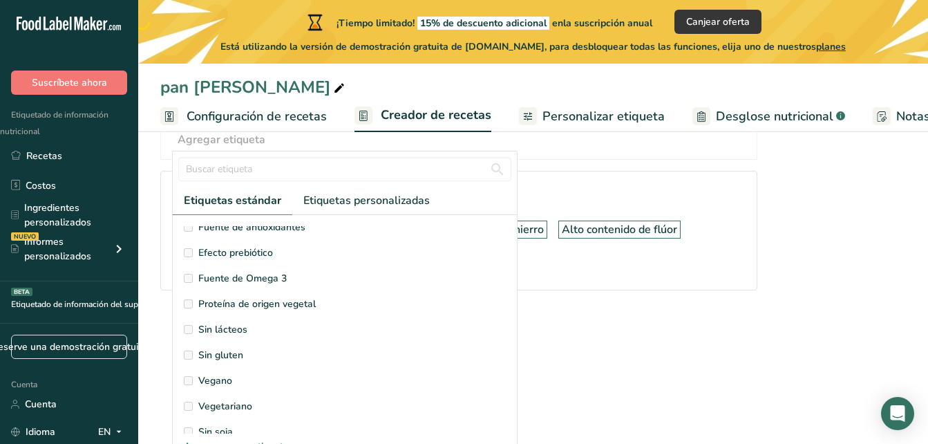
scroll to position [0, 0]
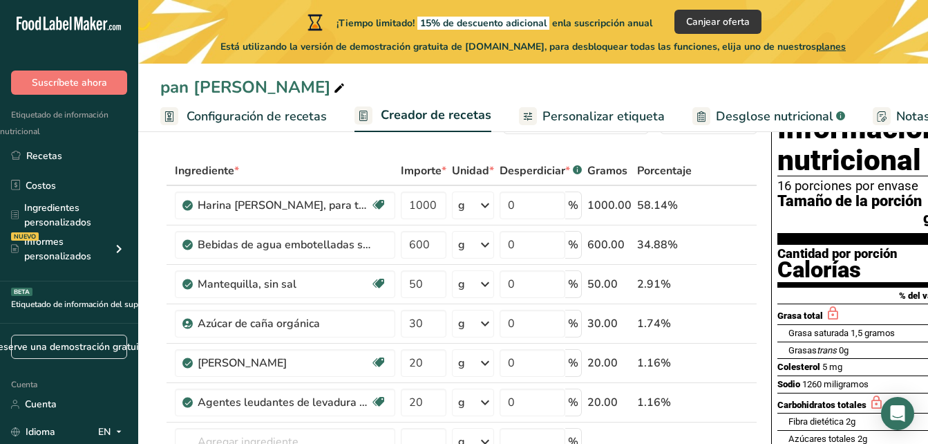
scroll to position [53, 0]
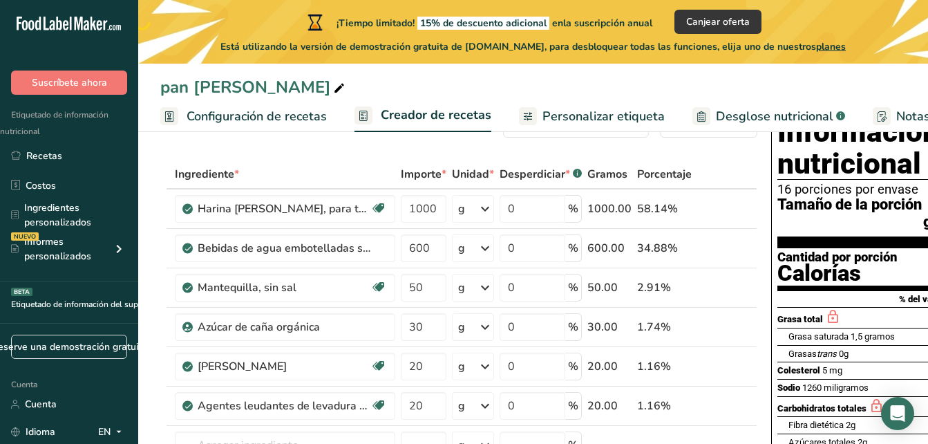
click at [612, 116] on span "Personalizar etiqueta" at bounding box center [604, 116] width 122 height 19
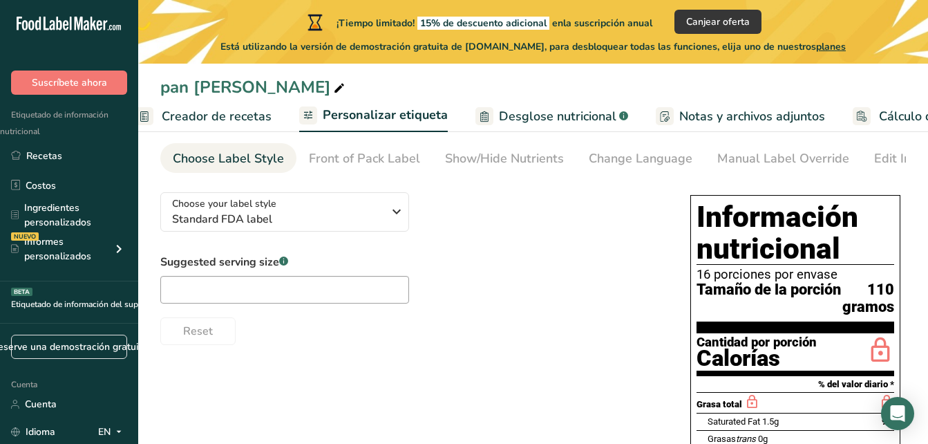
scroll to position [0, 348]
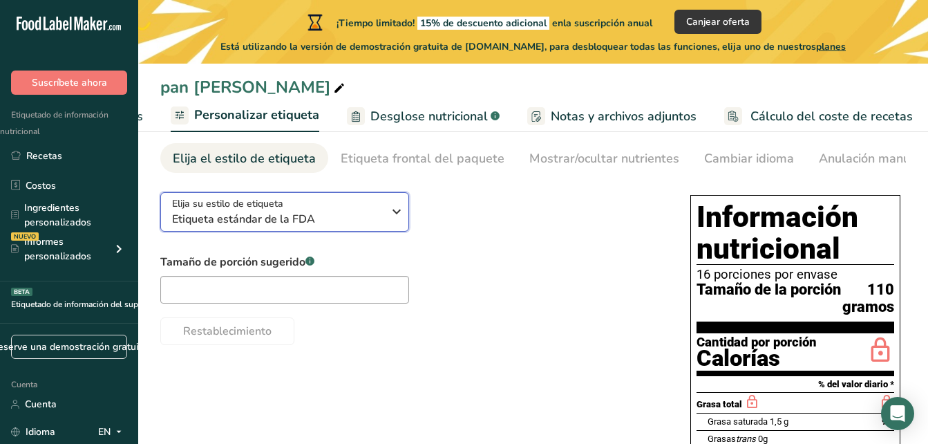
click at [395, 218] on icon "button" at bounding box center [396, 211] width 17 height 25
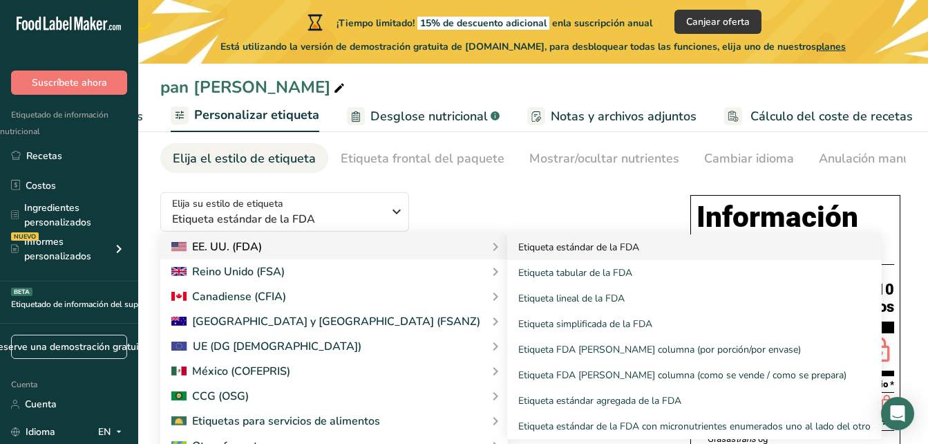
click at [507, 249] on link "Etiqueta estándar de la FDA" at bounding box center [694, 247] width 375 height 26
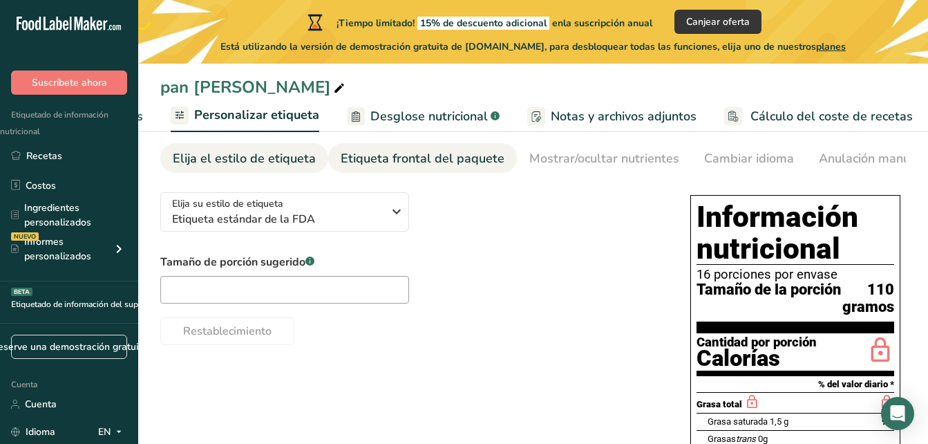
click at [414, 161] on div "Etiqueta frontal del paquete" at bounding box center [423, 158] width 164 height 19
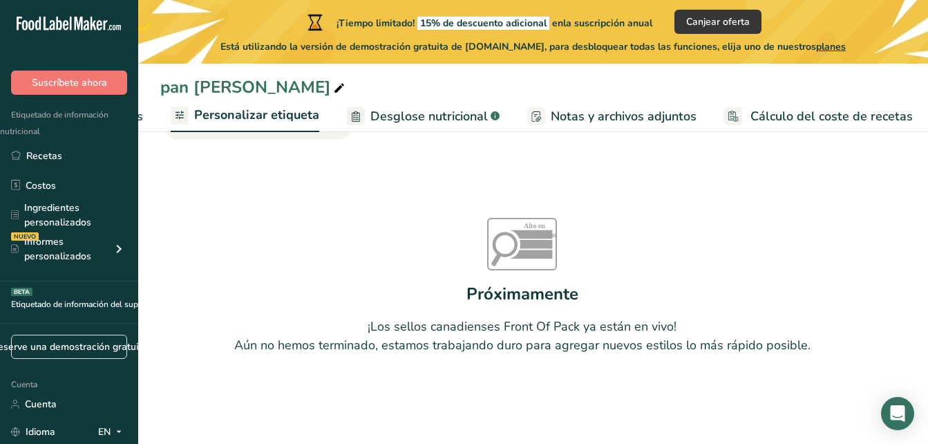
scroll to position [93, 0]
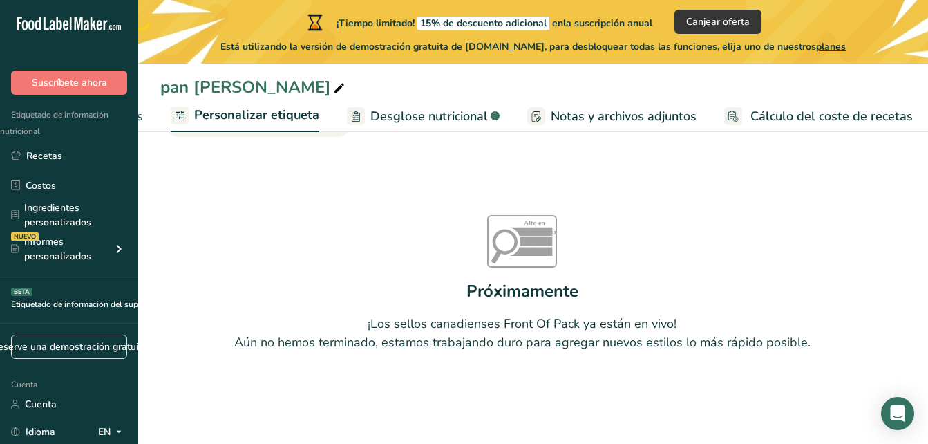
click at [429, 115] on span "Desglose nutricional" at bounding box center [428, 116] width 117 height 19
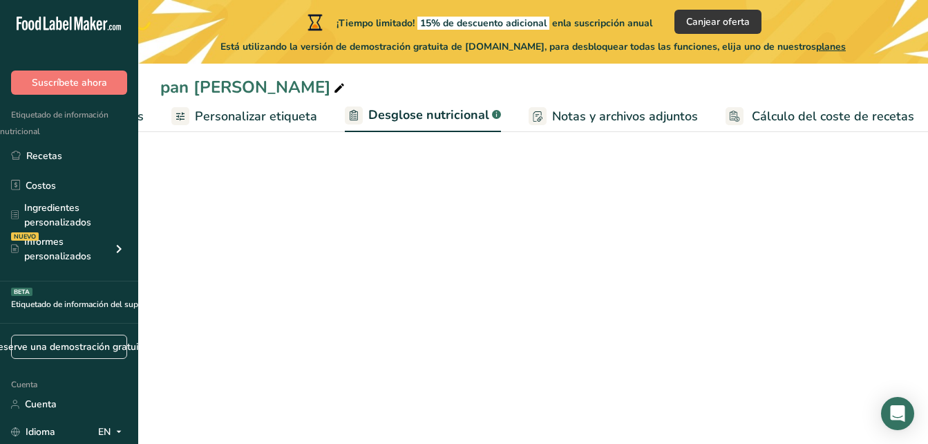
select select "Calories"
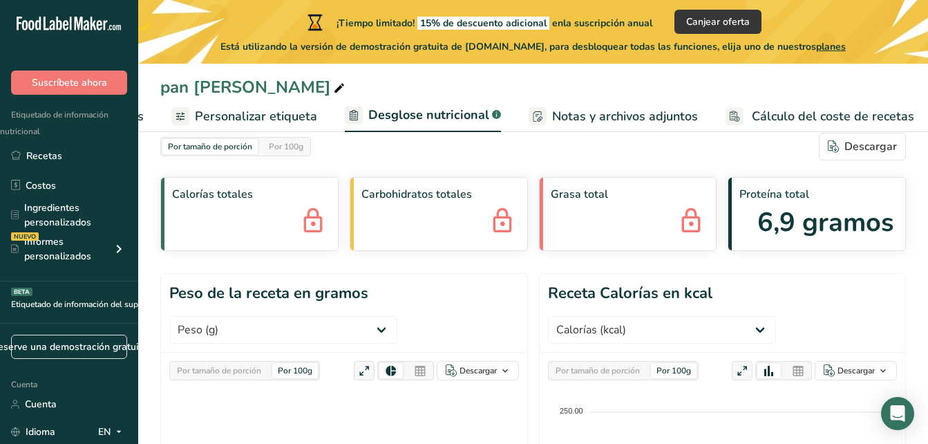
scroll to position [0, 0]
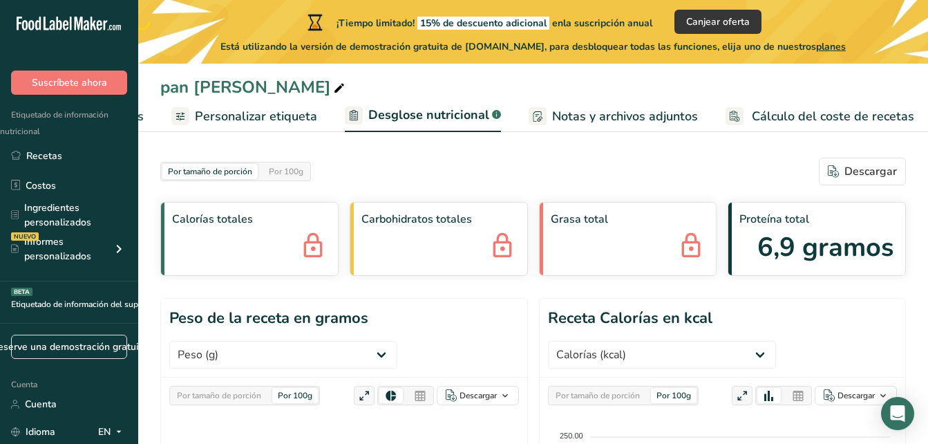
click at [785, 118] on span "Cálculo del coste de recetas" at bounding box center [833, 116] width 162 height 19
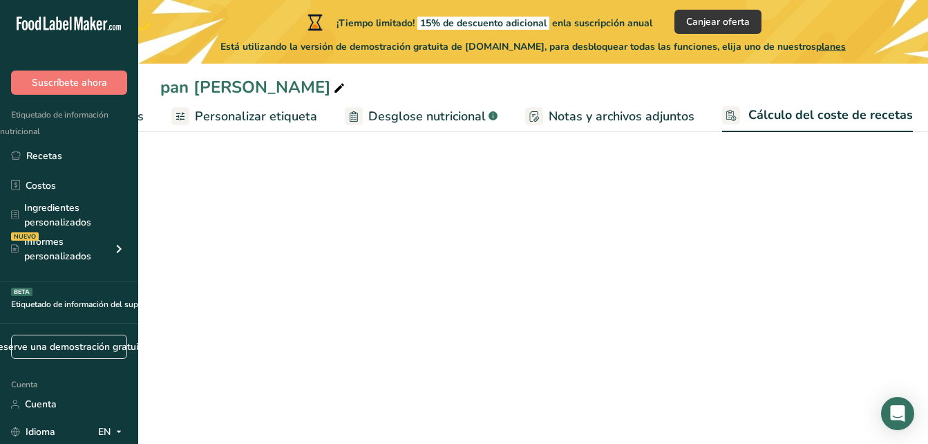
scroll to position [0, 348]
select select "1"
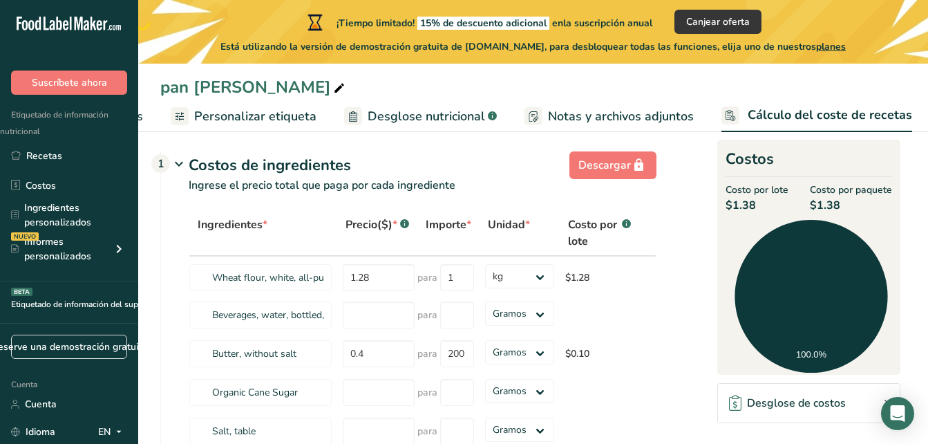
scroll to position [0, 0]
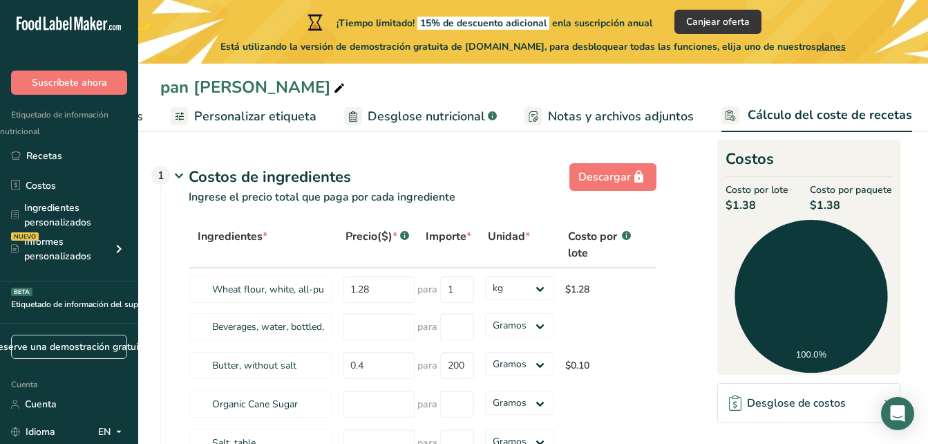
click at [249, 113] on span "Personalizar etiqueta" at bounding box center [255, 116] width 122 height 19
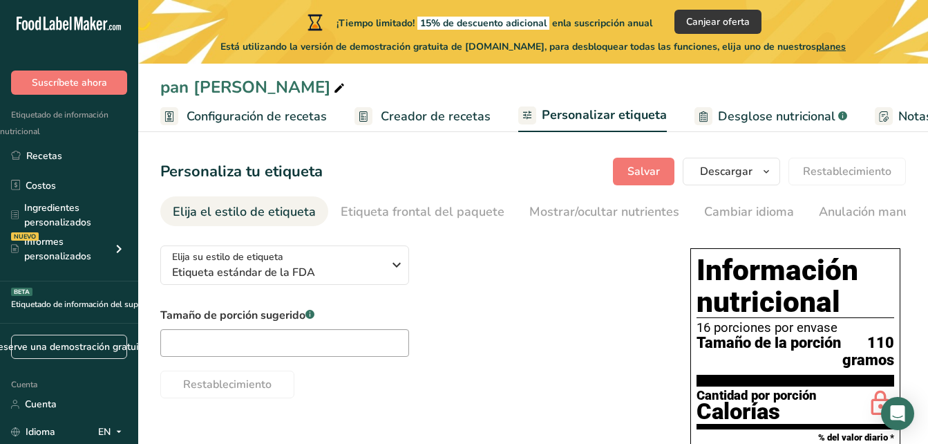
click at [238, 111] on span "Configuración de recetas" at bounding box center [257, 116] width 140 height 19
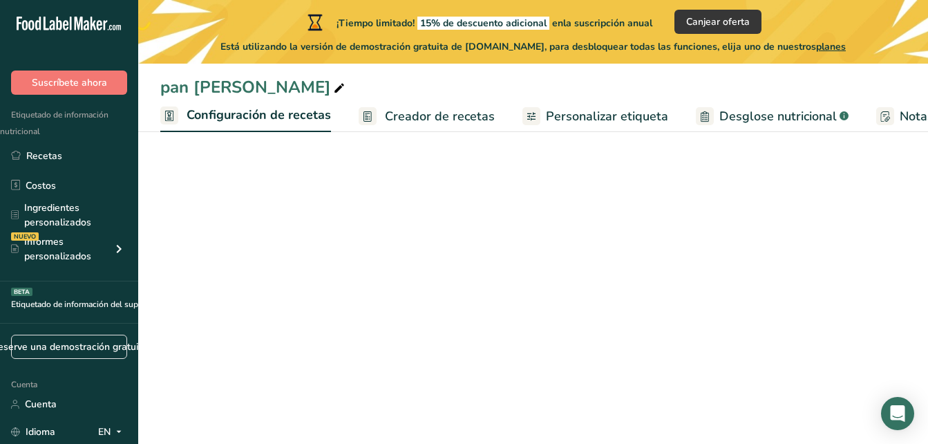
scroll to position [0, 5]
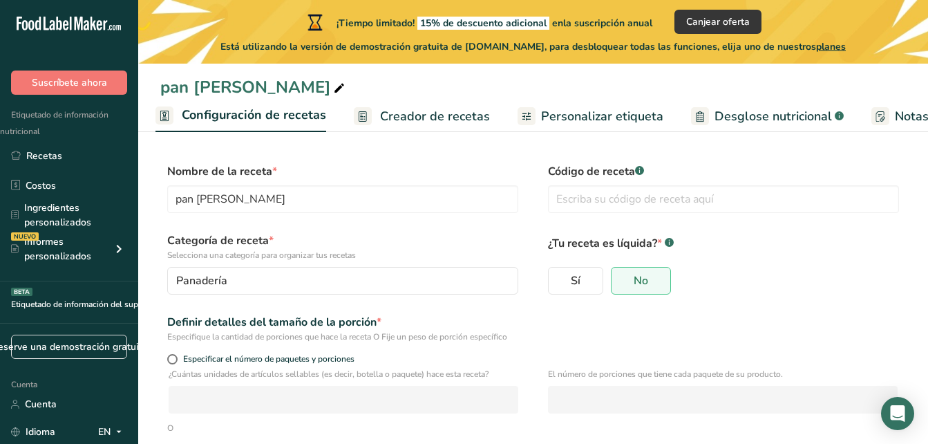
click at [434, 112] on span "Creador de recetas" at bounding box center [435, 116] width 110 height 19
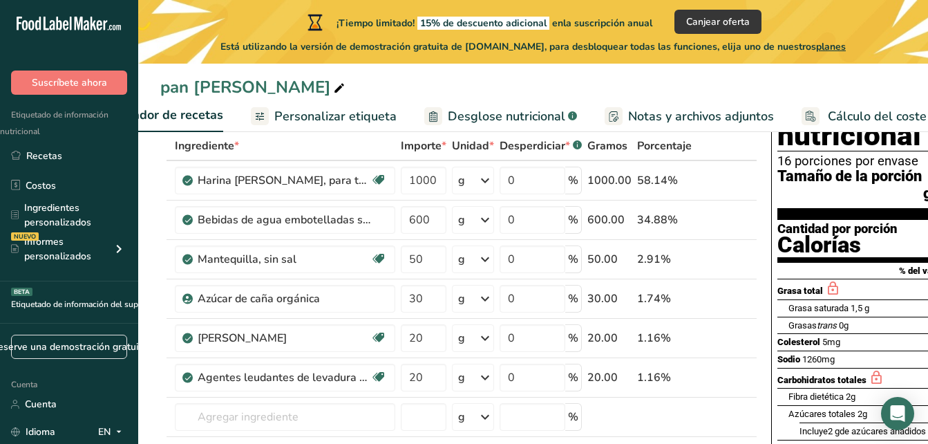
scroll to position [73, 0]
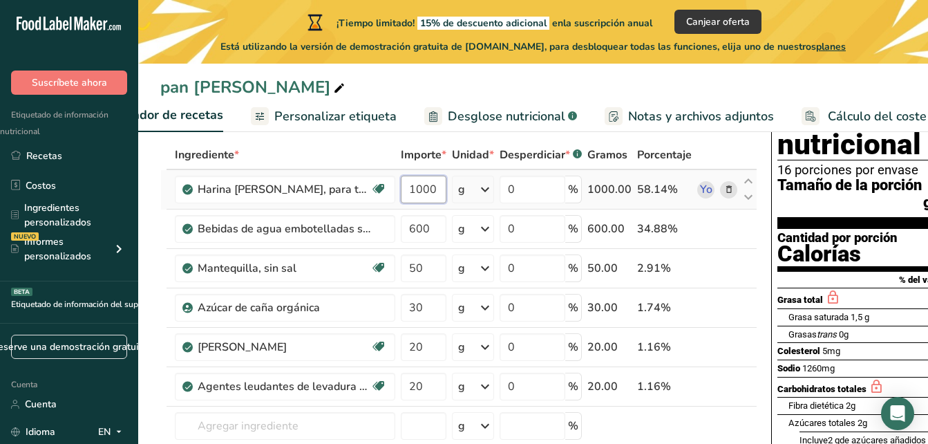
click at [437, 188] on input "1000" at bounding box center [424, 190] width 46 height 28
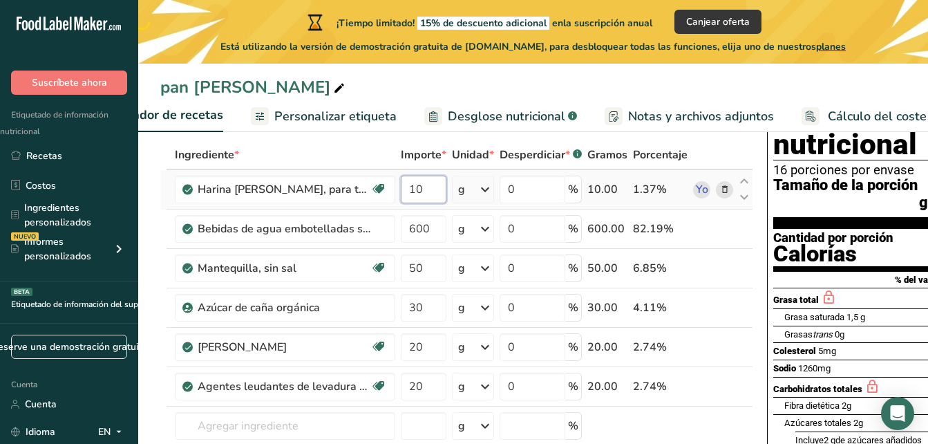
type input "1"
click at [470, 186] on div "Ingrediente * Importe * Unidad * Desperdiciar * .a-a{fill:#347362;}.b-a{fill:#f…" at bounding box center [456, 336] width 593 height 392
type input "0"
click at [482, 189] on icon at bounding box center [485, 189] width 17 height 25
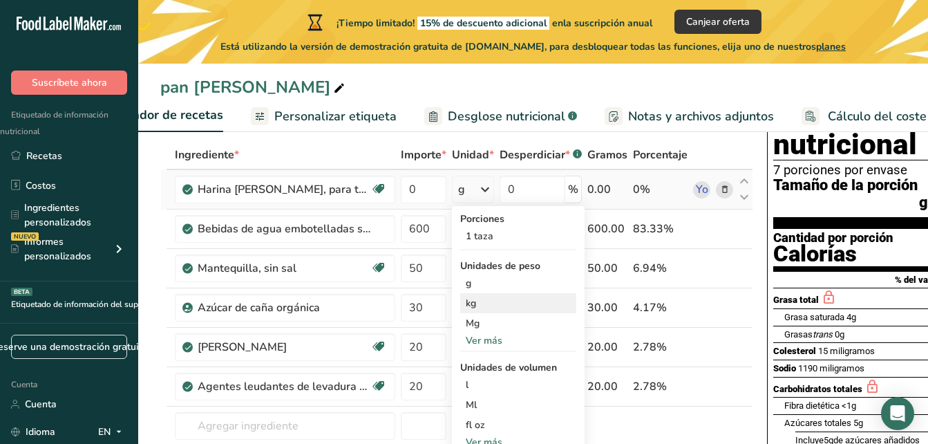
click at [477, 303] on div "kg" at bounding box center [518, 303] width 116 height 20
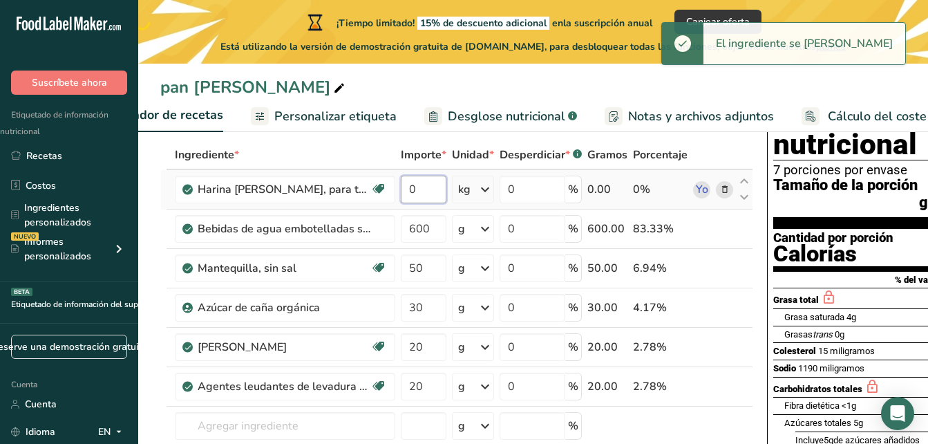
click at [423, 193] on input "0" at bounding box center [424, 190] width 46 height 28
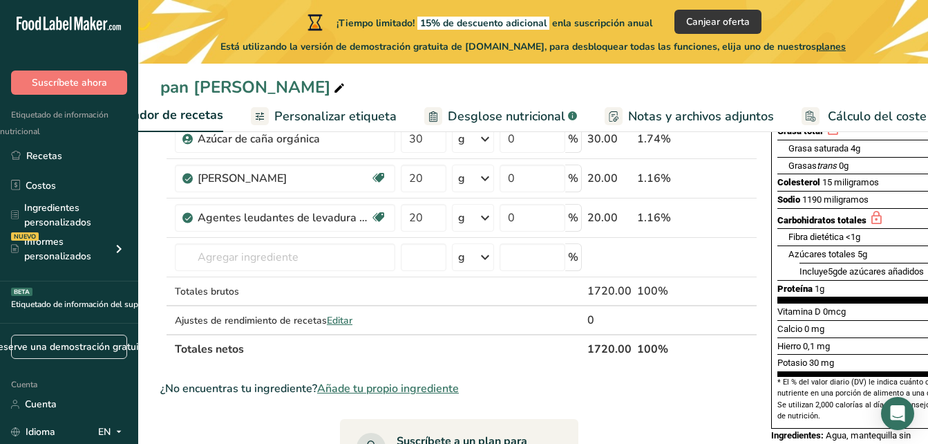
scroll to position [243, 0]
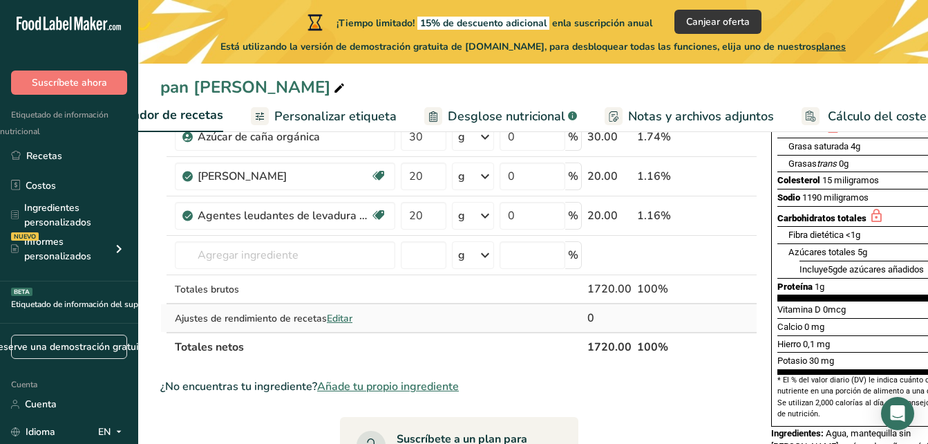
type input "1"
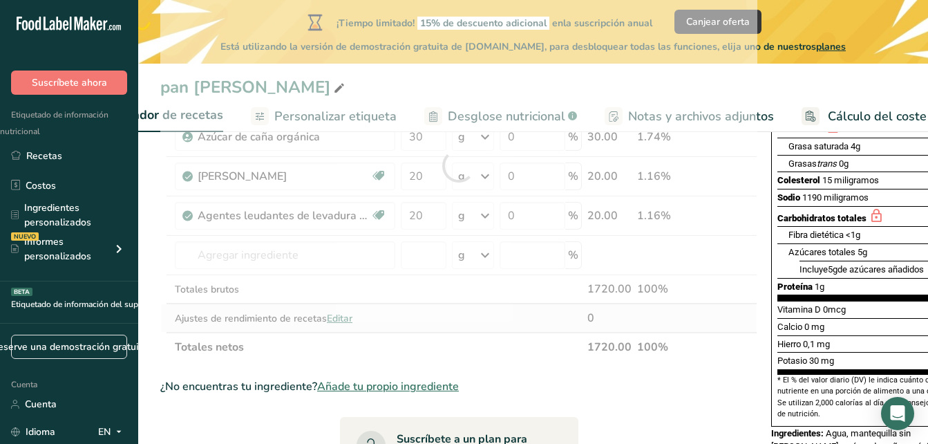
click at [339, 319] on div "Ingrediente * Importe * Unidad * Desperdiciar * .a-a{fill:#347362;}.b-a{fill:#f…" at bounding box center [458, 166] width 597 height 392
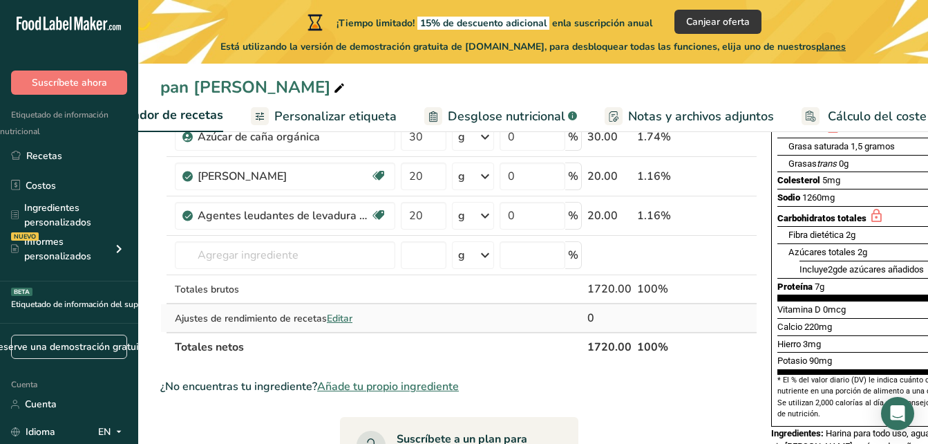
click at [338, 315] on span "Editar" at bounding box center [340, 318] width 26 height 13
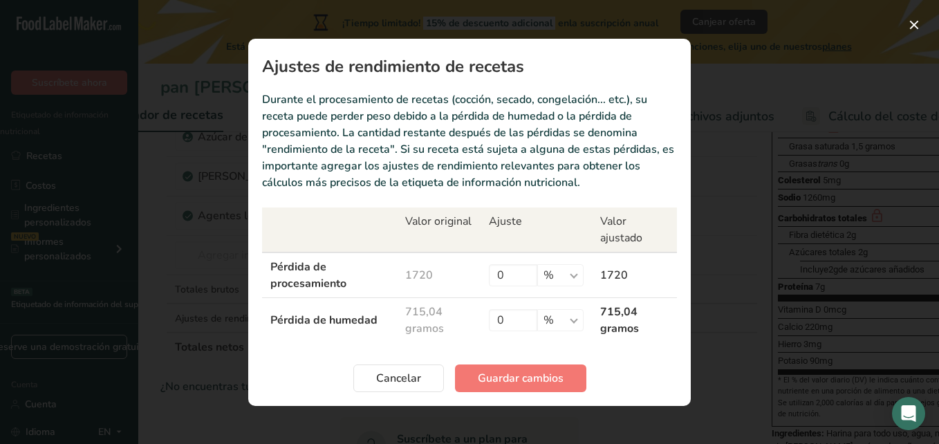
click at [730, 285] on div "Modal de rendimiento de la receta" at bounding box center [469, 222] width 939 height 444
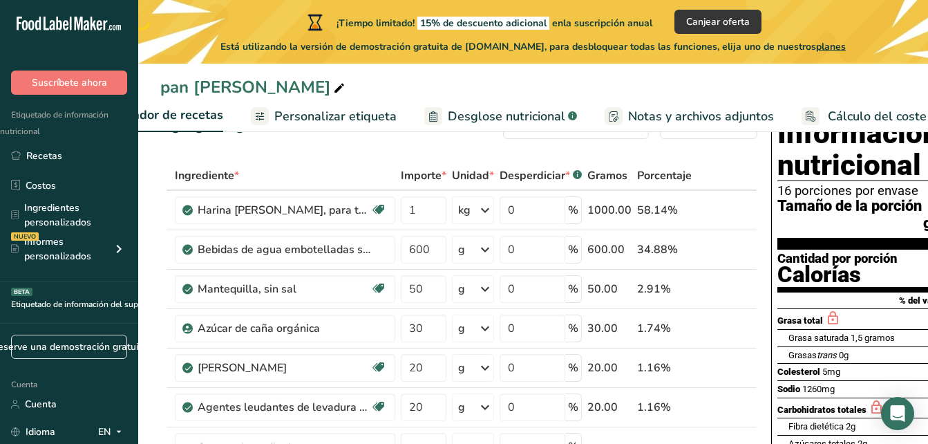
scroll to position [54, 0]
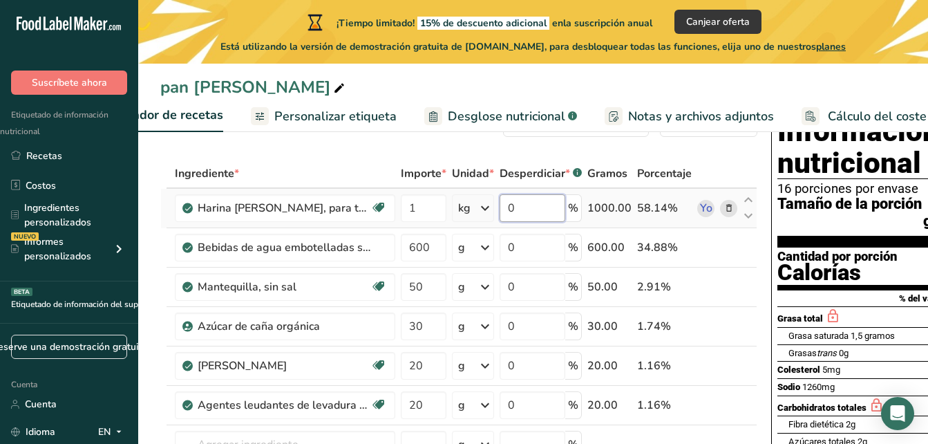
click at [536, 205] on input "0" at bounding box center [533, 208] width 66 height 28
type input "10"
click at [528, 243] on div "Ingrediente * Importe * Unidad * Desperdiciar * .a-a{fill:#347362;}.b-a{fill:#f…" at bounding box center [458, 355] width 597 height 392
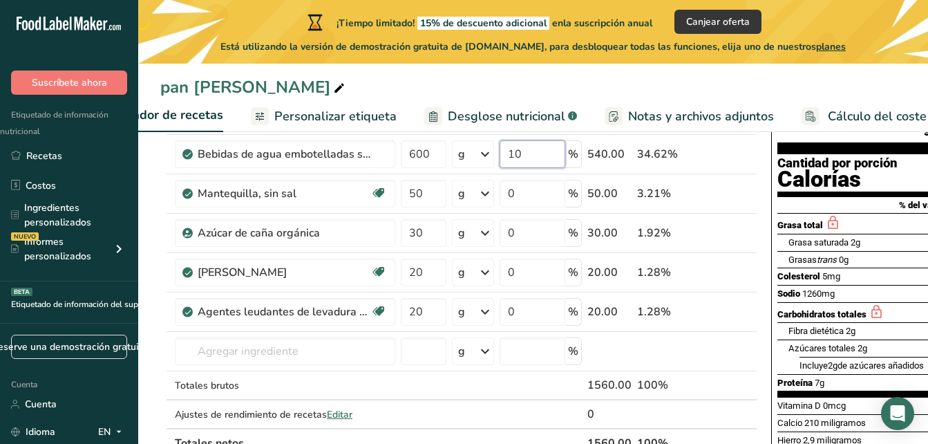
scroll to position [176, 0]
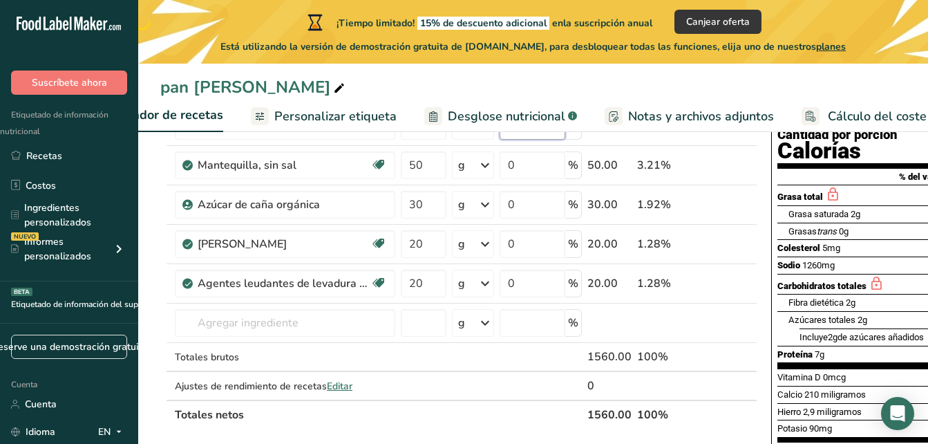
type input "10"
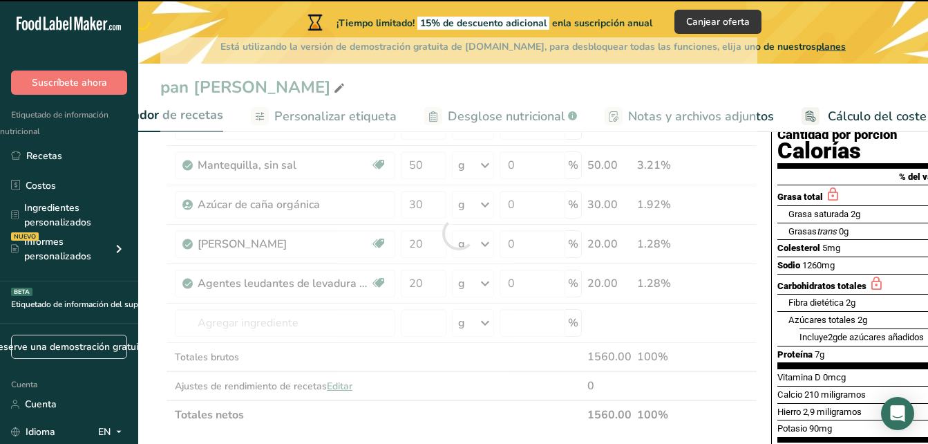
drag, startPoint x: 886, startPoint y: 216, endPoint x: 846, endPoint y: 218, distance: 40.1
click at [846, 205] on div "Grasa total" at bounding box center [876, 195] width 198 height 21
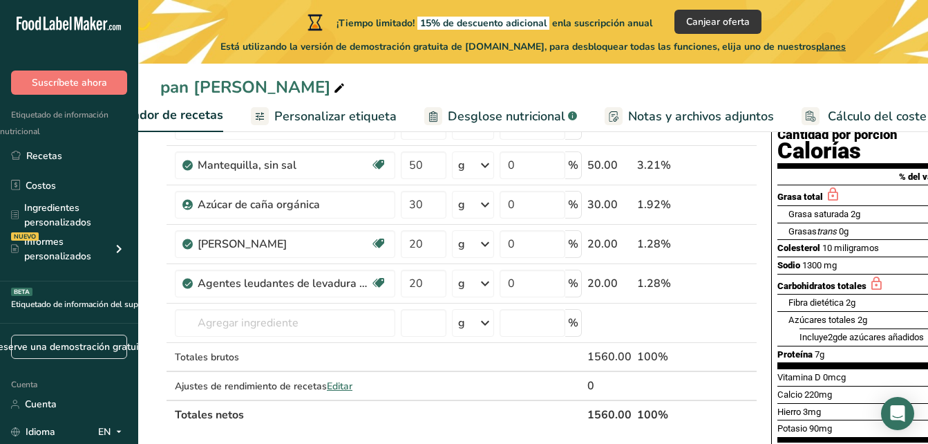
drag, startPoint x: 875, startPoint y: 238, endPoint x: 824, endPoint y: 241, distance: 51.2
click at [824, 241] on section "Grasa total Grasa saturada 2g 9% Grasas trans 0g Colesterol 10 miligramos 3% So…" at bounding box center [876, 277] width 198 height 184
drag, startPoint x: 824, startPoint y: 241, endPoint x: 751, endPoint y: 250, distance: 73.2
click at [751, 250] on icon at bounding box center [748, 252] width 17 height 10
click at [323, 114] on span "Personalizar etiqueta" at bounding box center [335, 116] width 122 height 19
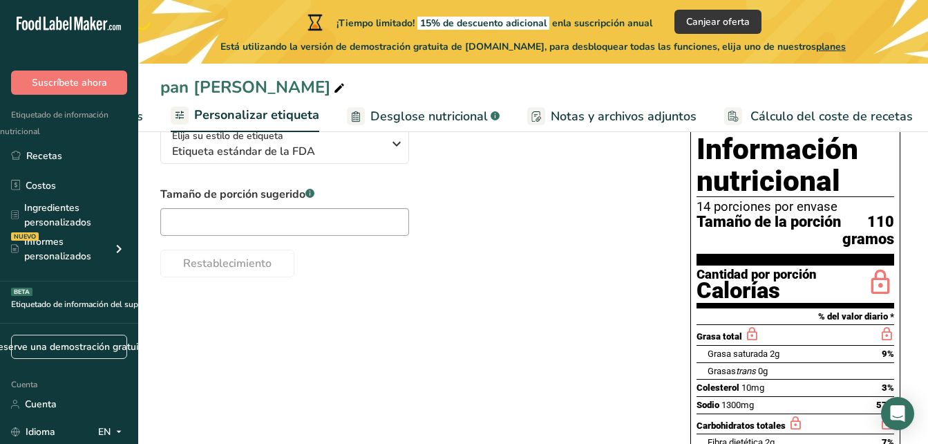
scroll to position [112, 0]
